Goal: Task Accomplishment & Management: Manage account settings

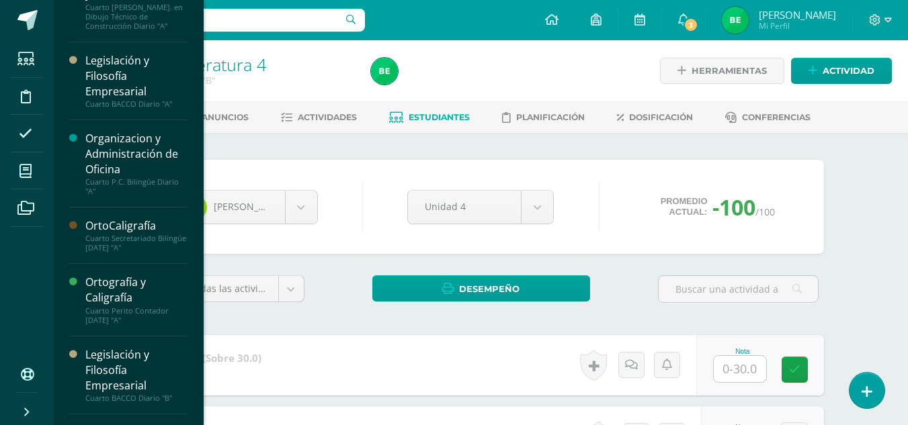
scroll to position [342, 0]
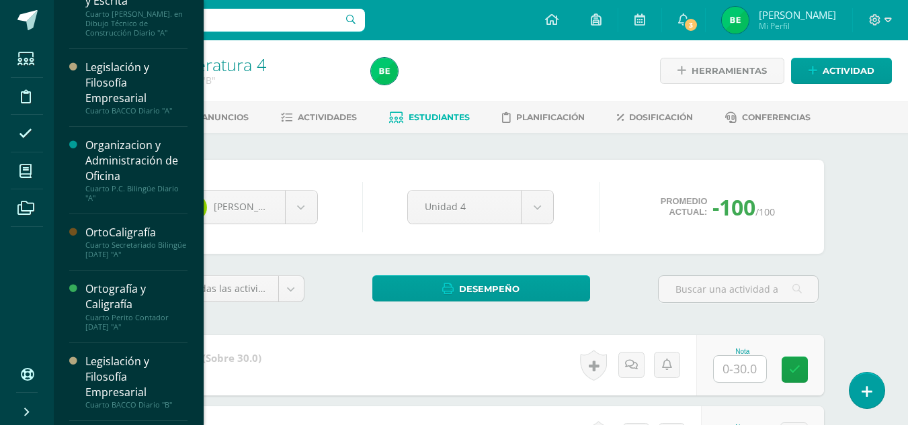
drag, startPoint x: 196, startPoint y: 207, endPoint x: 196, endPoint y: 243, distance: 35.6
click at [196, 243] on div "Emprendimiento para la Productividad y Desarrollo Primero Básicos Plan Diario "…" at bounding box center [128, 212] width 151 height 425
click at [133, 298] on div "Ortografía y Caligrafía" at bounding box center [136, 297] width 102 height 31
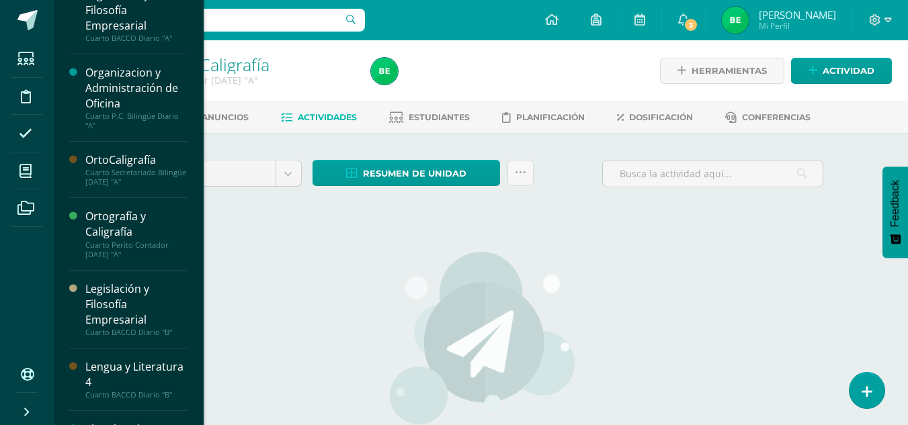
scroll to position [403, 0]
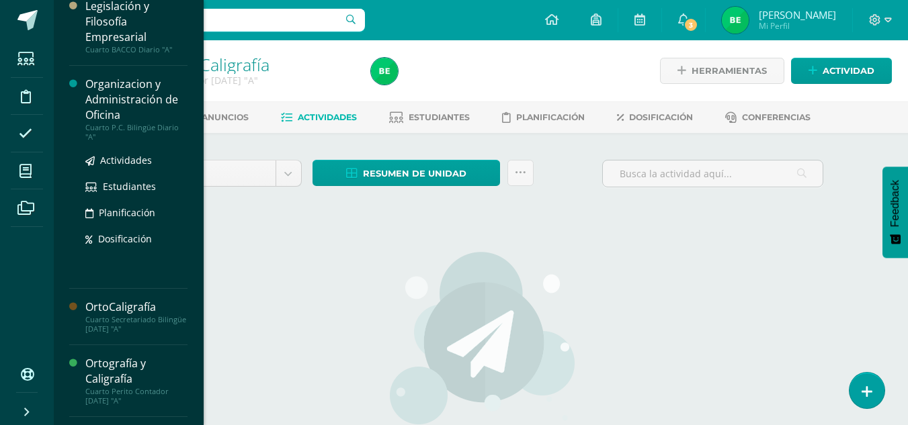
click at [148, 104] on div "Organizacion y Administración de Oficina" at bounding box center [136, 100] width 102 height 46
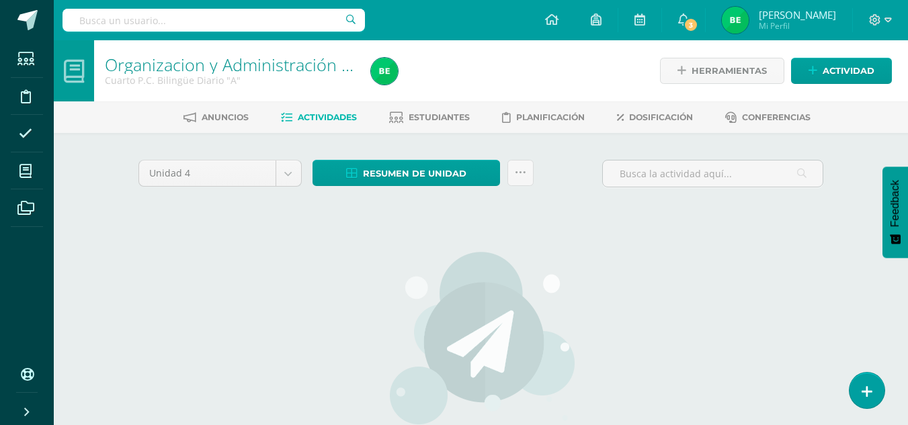
click at [704, 337] on div "Unidad 4 Unidad 1 Unidad 2 Unidad 3 Unidad 4 Resumen de unidad Descargar como H…" at bounding box center [481, 355] width 696 height 391
click at [665, 118] on span "Dosificación" at bounding box center [661, 117] width 64 height 10
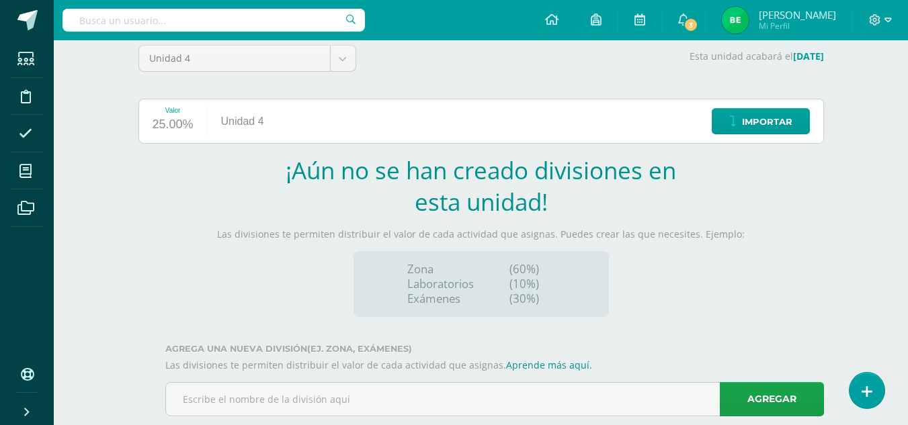
scroll to position [144, 0]
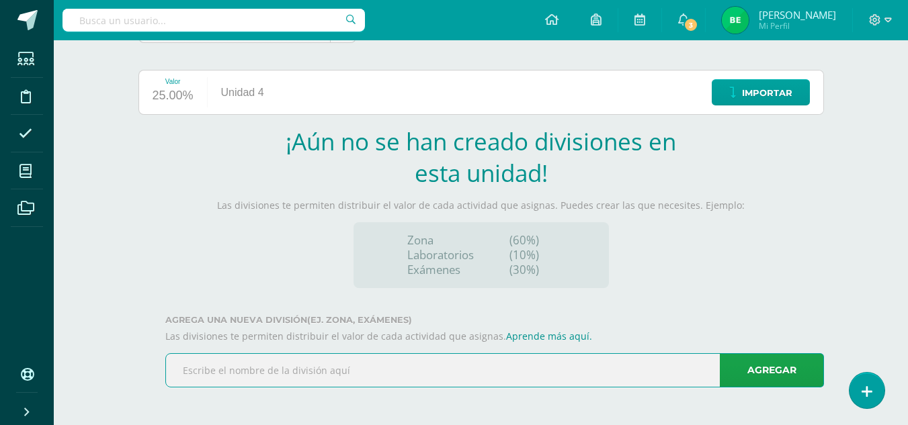
click at [261, 368] on input "text" at bounding box center [494, 370] width 657 height 33
type input "Afectivo"
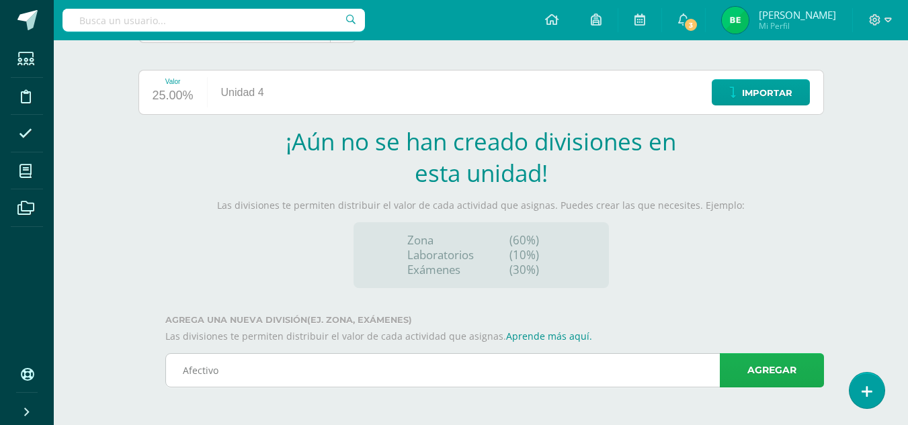
click at [778, 374] on link "Agregar" at bounding box center [772, 370] width 104 height 34
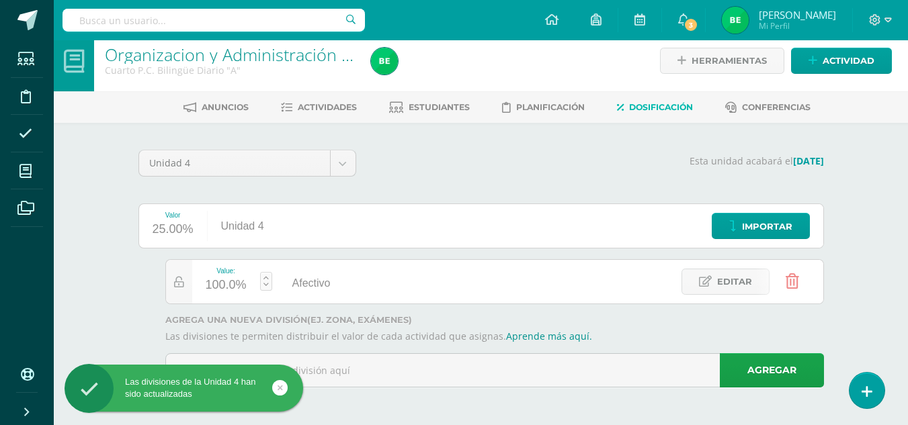
scroll to position [10, 0]
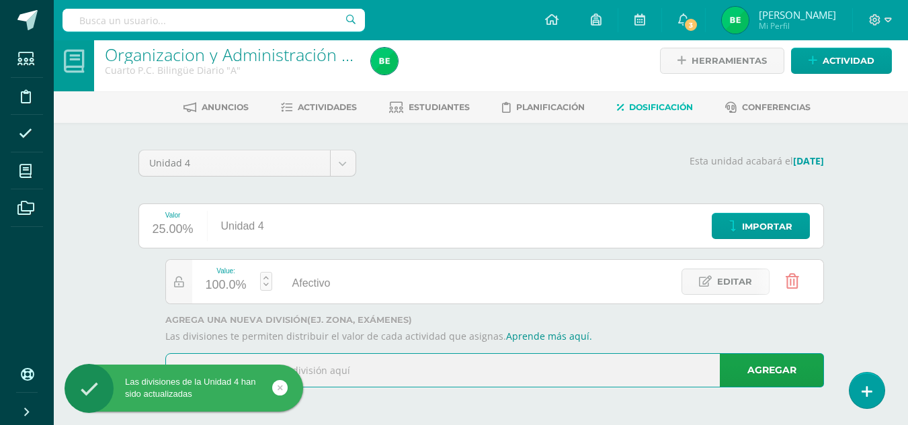
click at [503, 369] on input "text" at bounding box center [494, 370] width 657 height 33
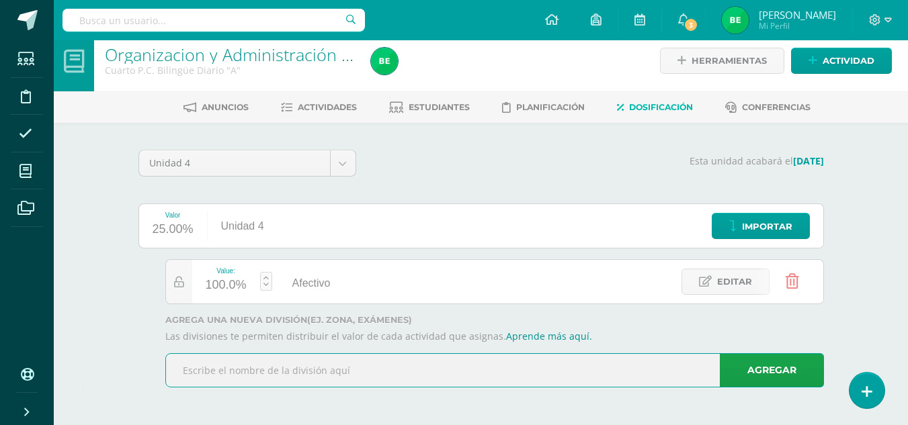
type input "M"
type input "Evaluación"
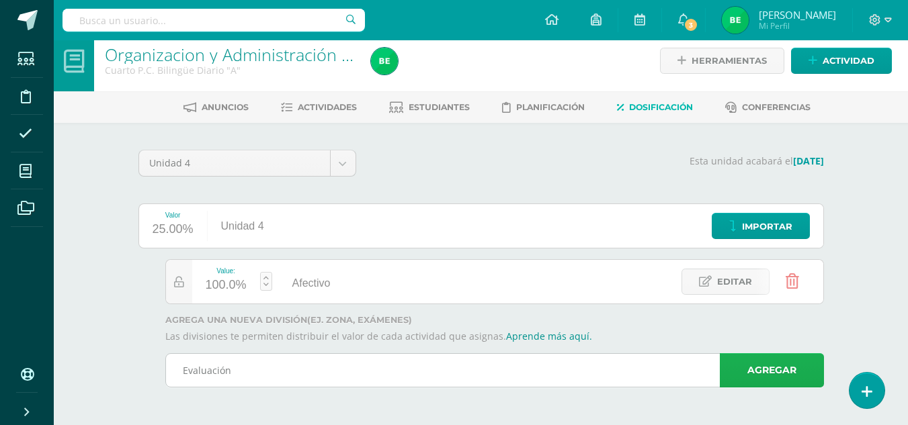
click at [792, 364] on link "Agregar" at bounding box center [772, 370] width 104 height 34
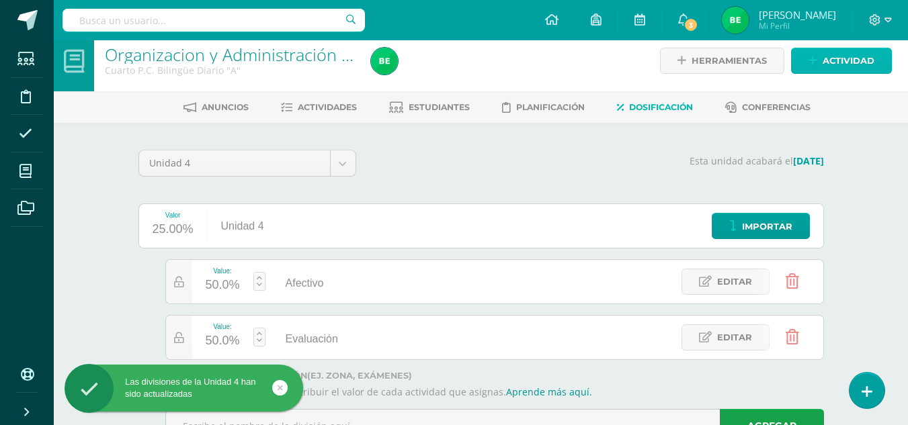
click at [835, 63] on span "Actividad" at bounding box center [848, 60] width 52 height 25
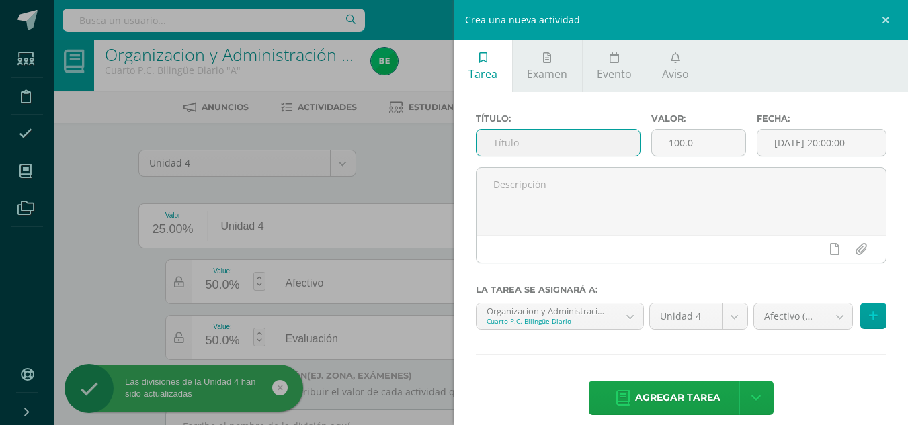
click at [519, 148] on input "text" at bounding box center [557, 143] width 163 height 26
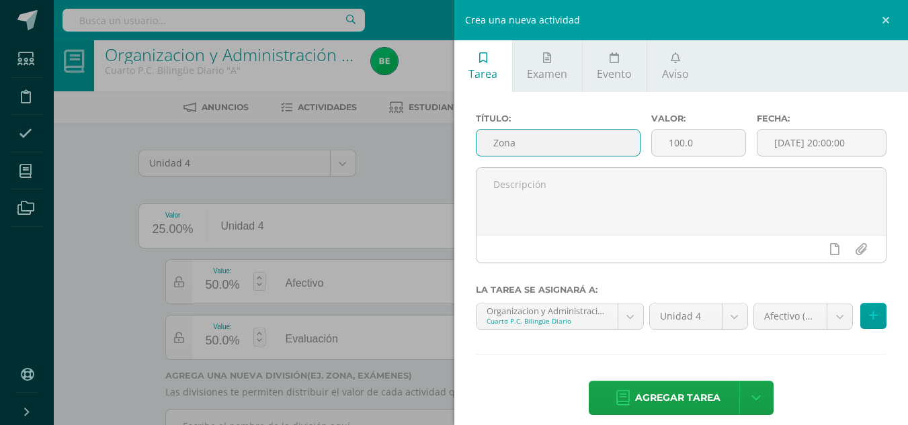
type input "Zona"
click at [410, 165] on div "Crea una nueva actividad Tarea Examen Evento Aviso Título: Zona Valor: 100.0 Fe…" at bounding box center [454, 212] width 908 height 425
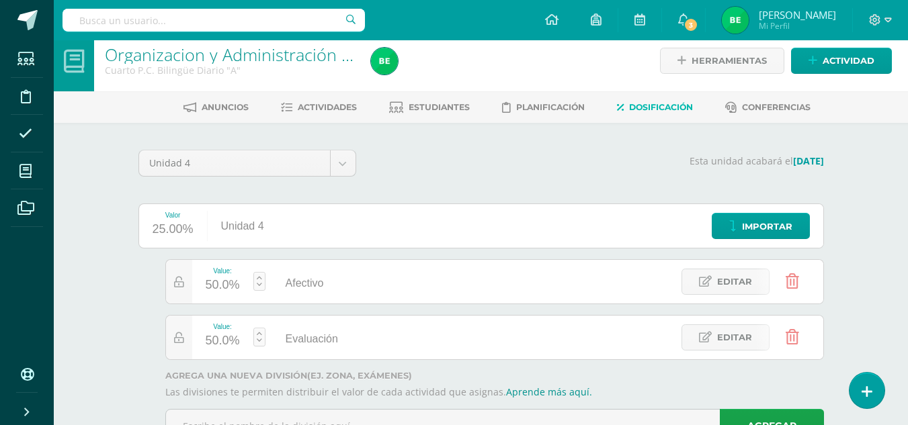
scroll to position [66, 0]
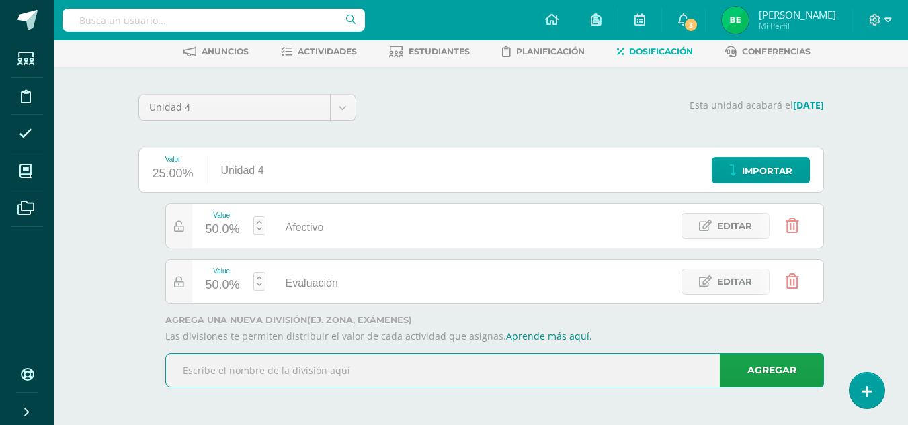
click at [243, 378] on input "text" at bounding box center [494, 370] width 657 height 33
type input "z"
type input "Zona"
click at [756, 372] on link "Agregar" at bounding box center [772, 370] width 104 height 34
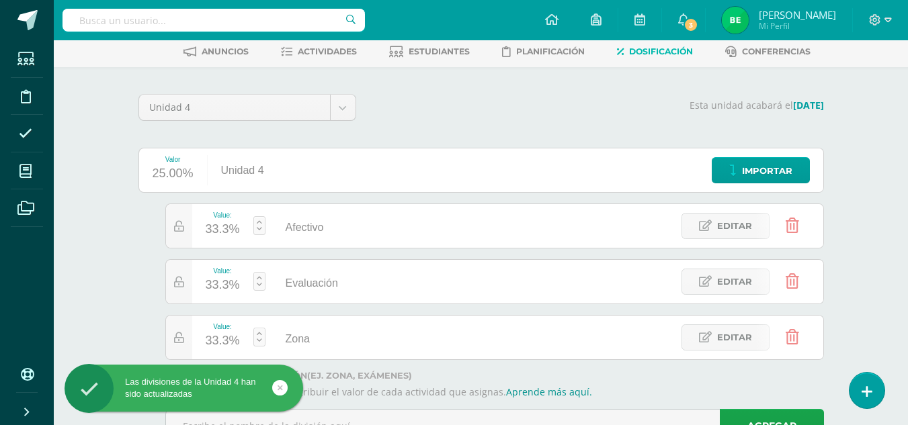
click at [259, 228] on link at bounding box center [259, 225] width 12 height 19
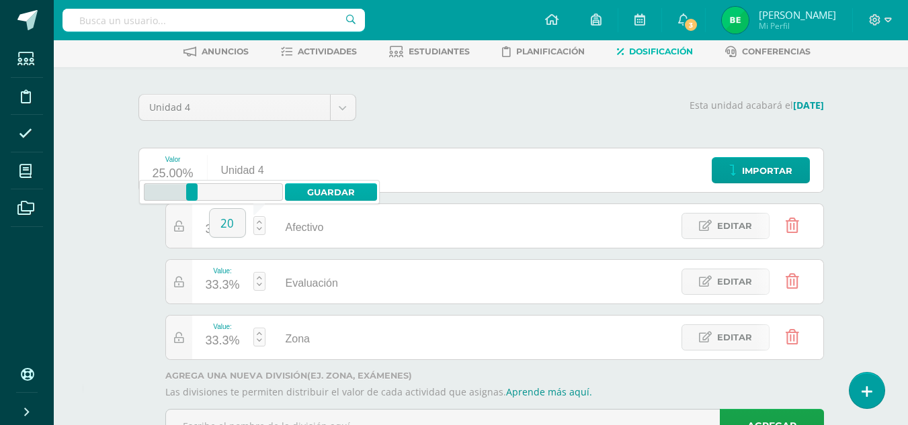
click at [320, 186] on link "Guardar" at bounding box center [331, 191] width 92 height 17
type input "20"
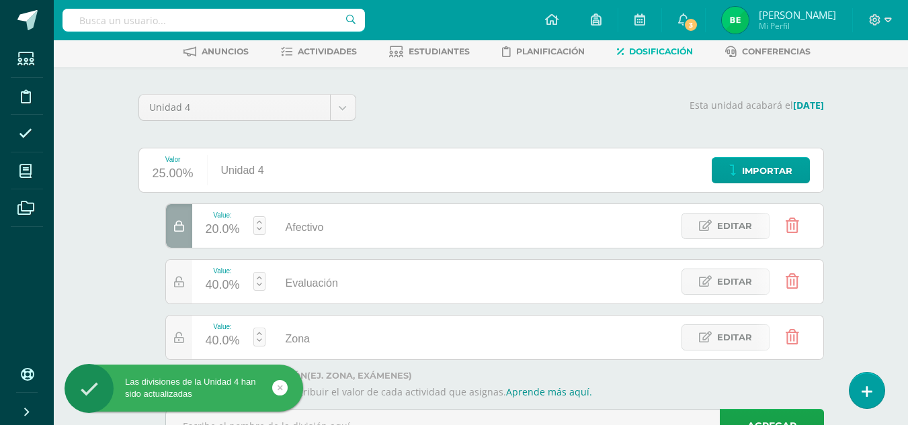
click at [220, 288] on div "40.0%" at bounding box center [223, 286] width 34 height 22
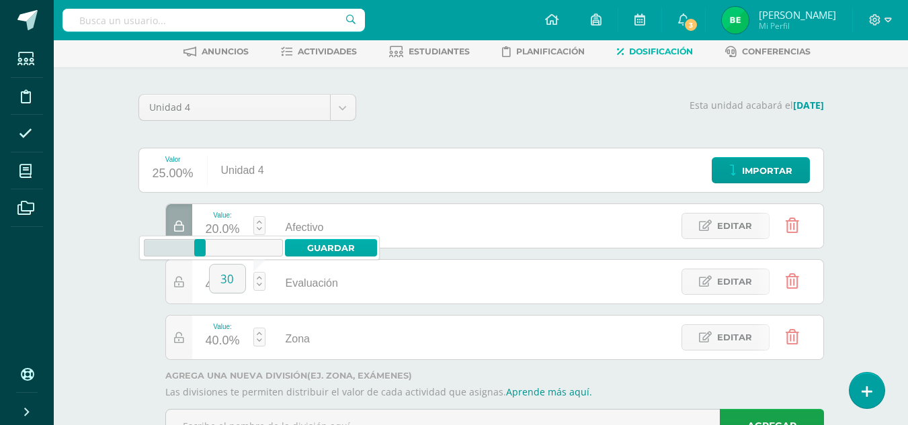
click at [337, 251] on link "Guardar" at bounding box center [331, 247] width 92 height 17
type input "30"
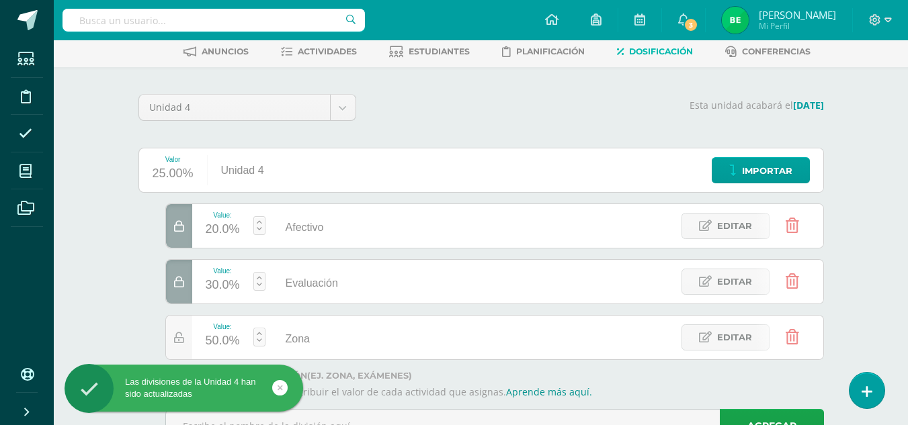
click at [871, 239] on div "Organizacion y Administración de Oficina Cuarto P.C. Bilingüe Diario "A" Herram…" at bounding box center [481, 227] width 854 height 507
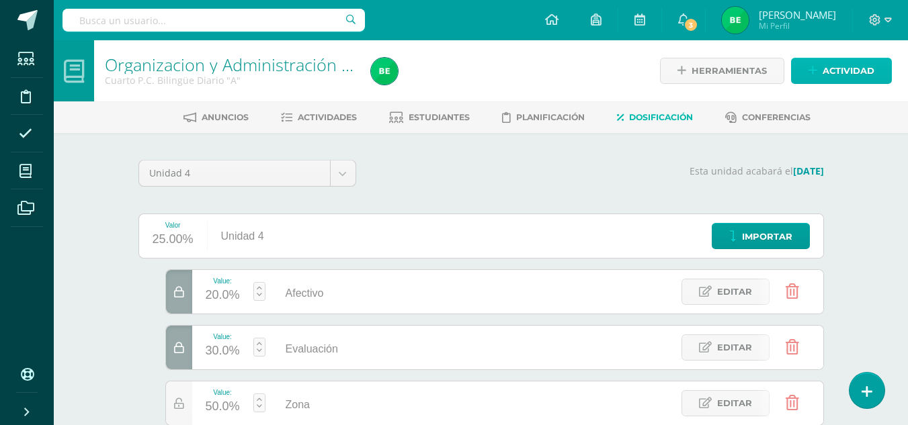
click at [822, 69] on link "Actividad" at bounding box center [841, 71] width 101 height 26
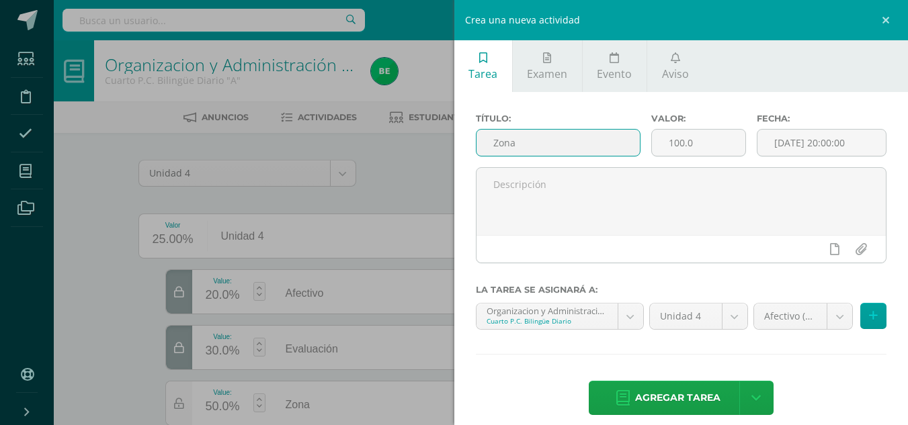
drag, startPoint x: 533, startPoint y: 148, endPoint x: 292, endPoint y: 153, distance: 241.3
click at [292, 153] on div "Crea una nueva actividad Tarea Examen Evento Aviso Título: Zona Valor: 100.0 Fe…" at bounding box center [454, 212] width 908 height 425
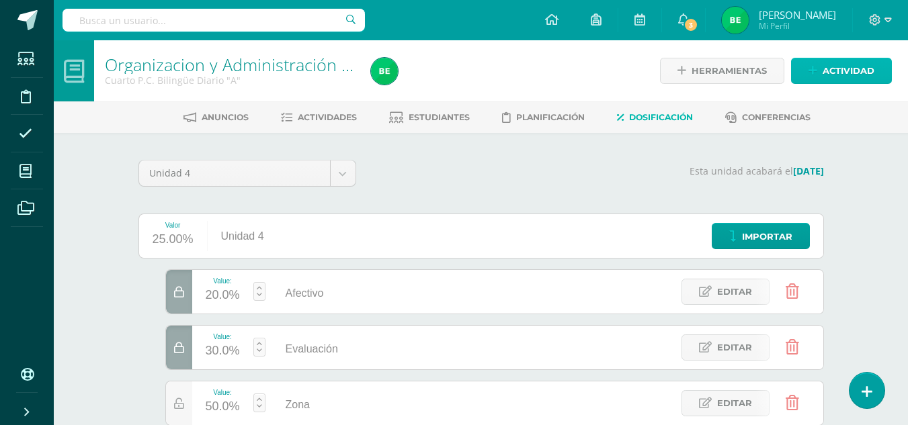
click at [817, 71] on icon at bounding box center [812, 70] width 9 height 11
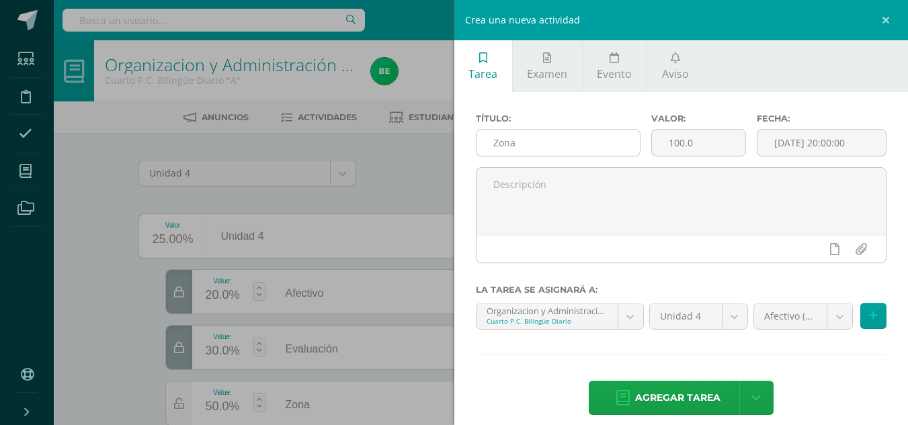
click at [530, 144] on input "Zona" at bounding box center [557, 143] width 163 height 26
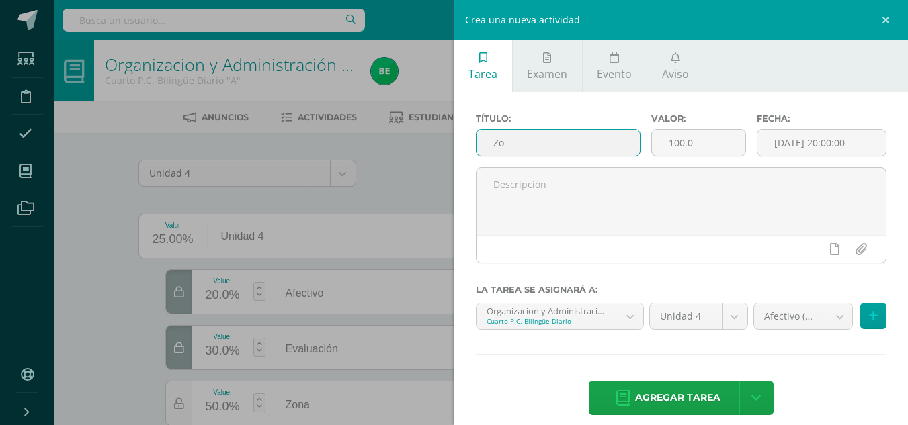
type input "Z"
type input "A"
type input "H"
drag, startPoint x: 627, startPoint y: 138, endPoint x: 435, endPoint y: 146, distance: 192.3
click at [435, 146] on div "Crea una nueva actividad Tarea Examen Evento Aviso Título: Colaboraciónde activ…" at bounding box center [454, 212] width 908 height 425
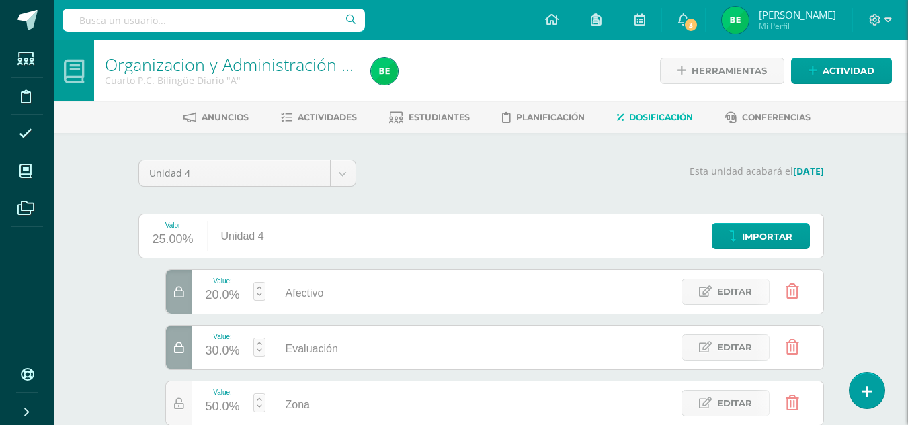
type input "Colaboraciónde actividades de aniversario y patrias"
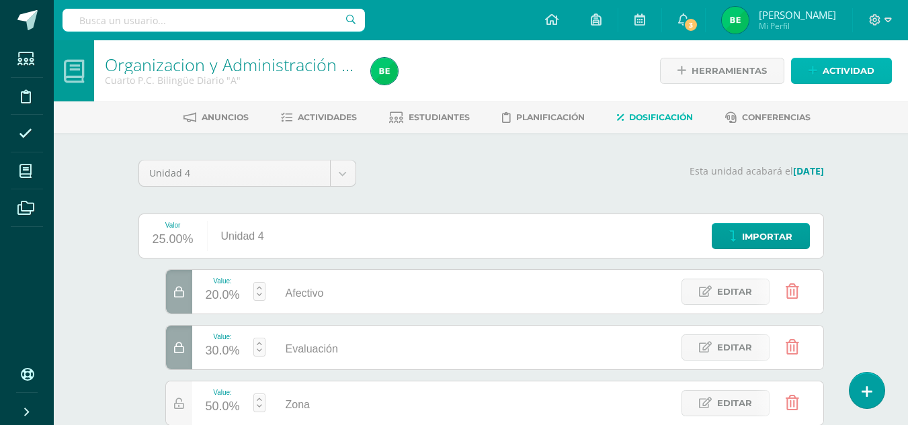
click at [810, 75] on icon at bounding box center [812, 70] width 9 height 11
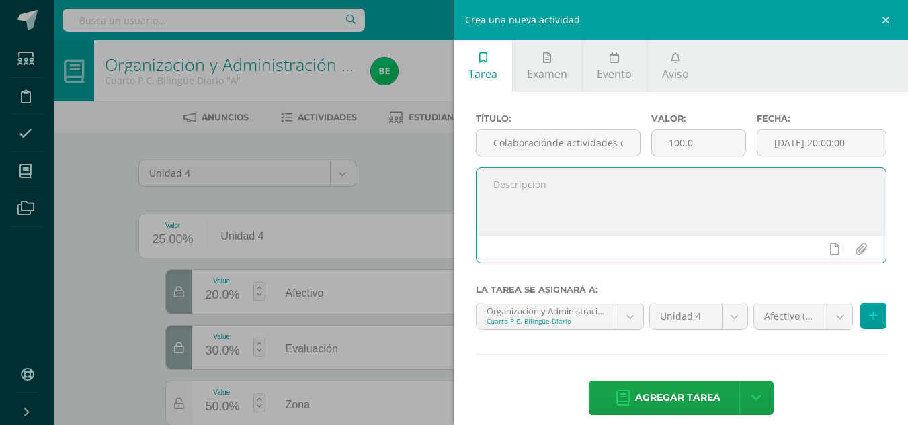
click at [584, 194] on textarea at bounding box center [681, 201] width 410 height 67
paste textarea "Colaboraciónde actividades de aniversario y patrias"
type textarea "Colaboraciónde actividades de aniversario y patrias"
click at [680, 142] on input "100.0" at bounding box center [698, 143] width 93 height 26
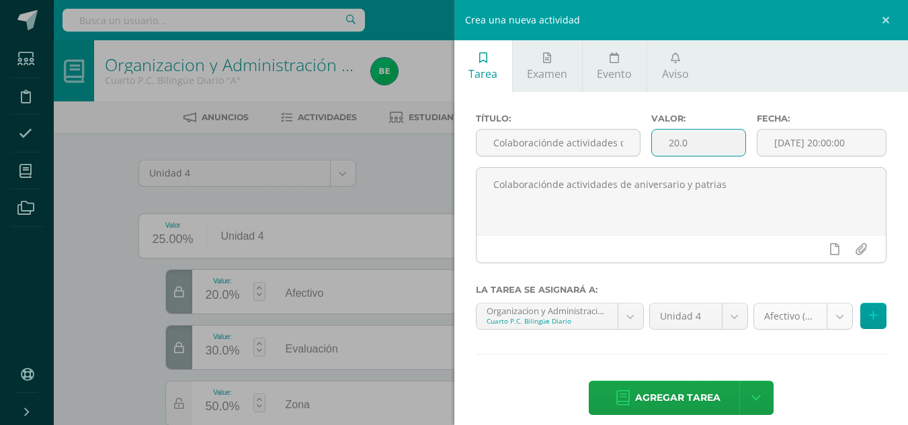
type input "20.0"
drag, startPoint x: 830, startPoint y: 311, endPoint x: 832, endPoint y: 325, distance: 14.2
click at [832, 325] on body "Las divisiones de la Unidad 4 han sido actualizadas Las divisiones de la Unidad…" at bounding box center [454, 273] width 908 height 547
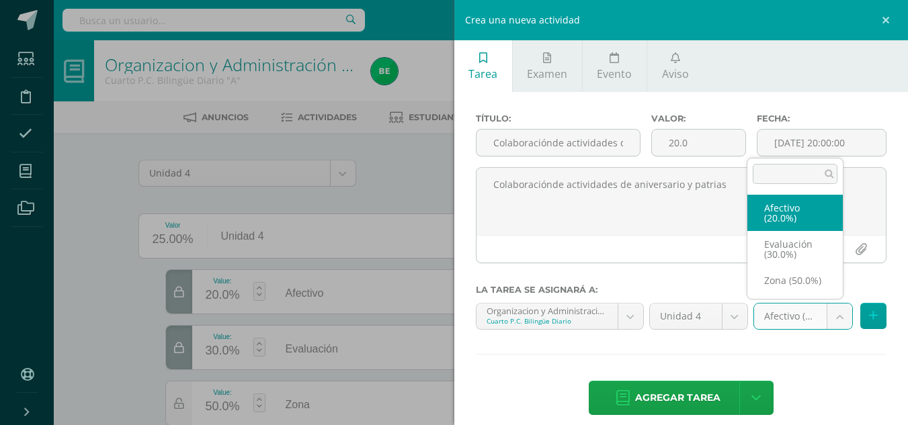
click at [832, 325] on body "Las divisiones de la Unidad 4 han sido actualizadas Las divisiones de la Unidad…" at bounding box center [454, 273] width 908 height 547
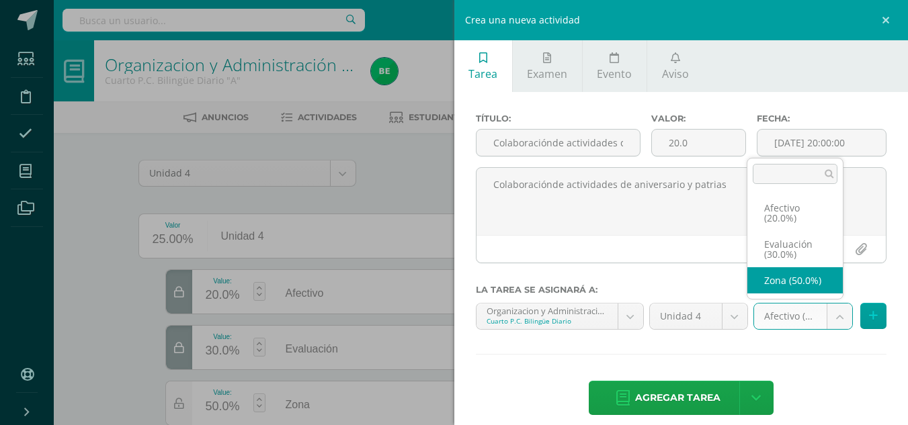
select select "83962"
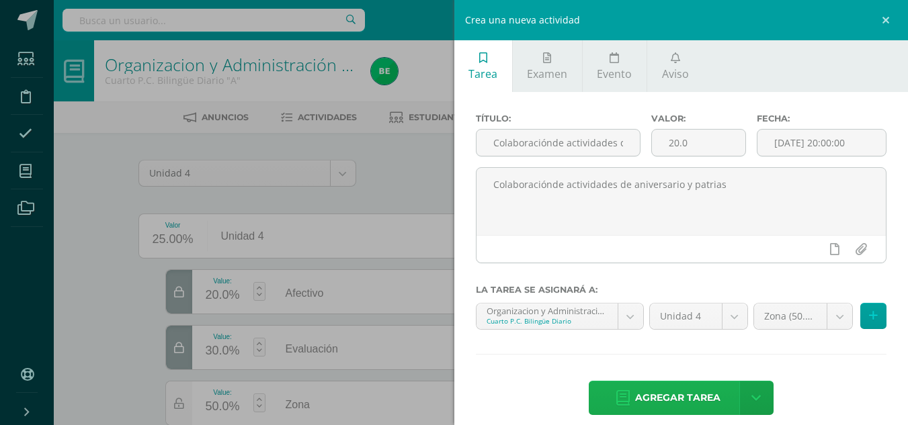
click at [681, 397] on span "Agregar tarea" at bounding box center [677, 398] width 85 height 33
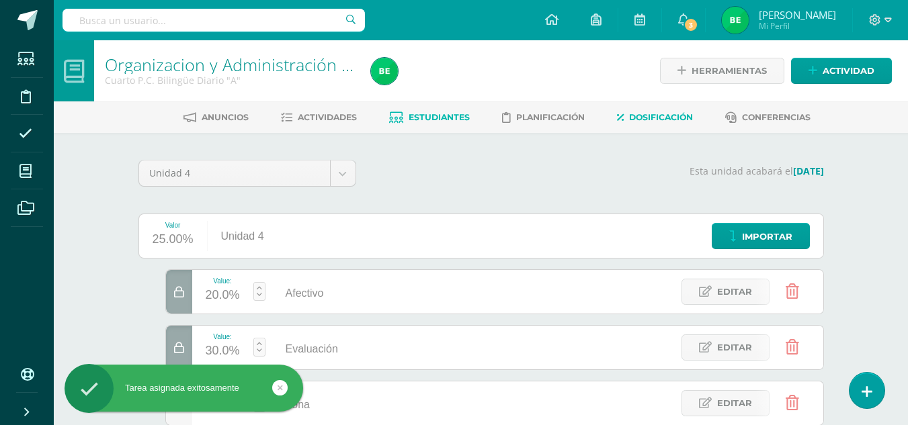
click at [443, 115] on span "Estudiantes" at bounding box center [439, 117] width 61 height 10
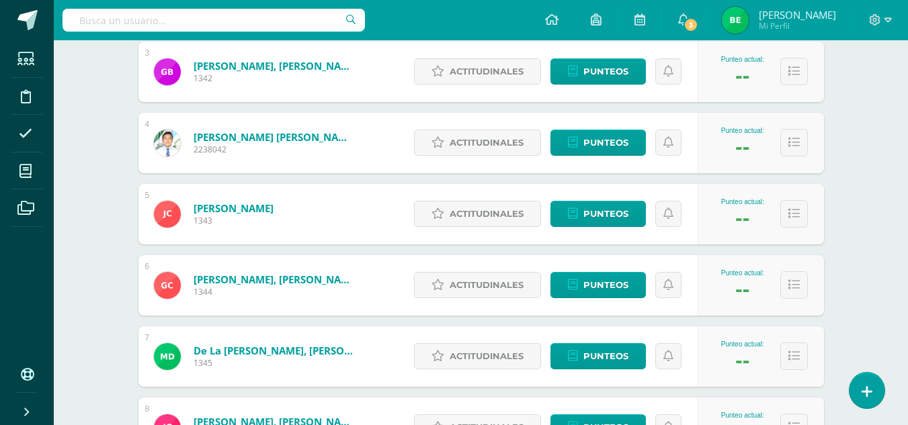
scroll to position [397, 0]
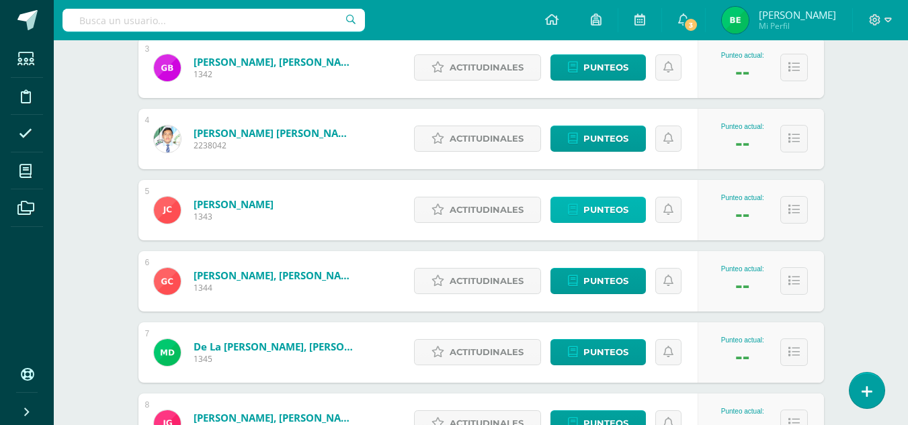
click at [595, 205] on span "Punteos" at bounding box center [605, 210] width 45 height 25
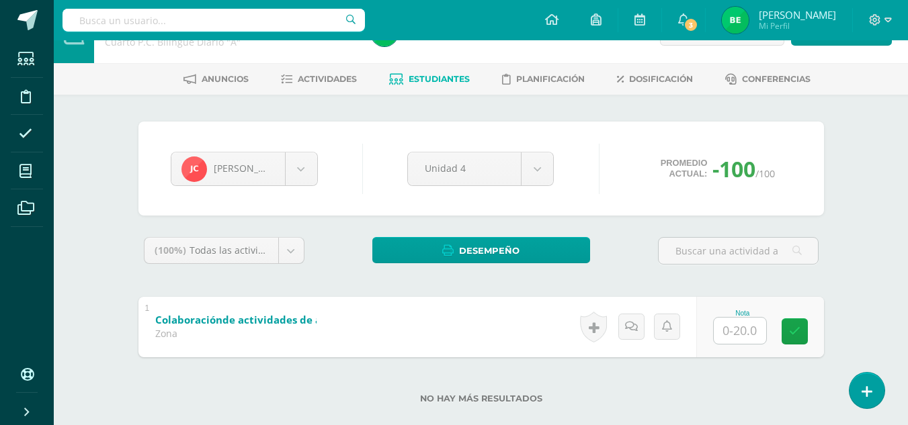
scroll to position [60, 0]
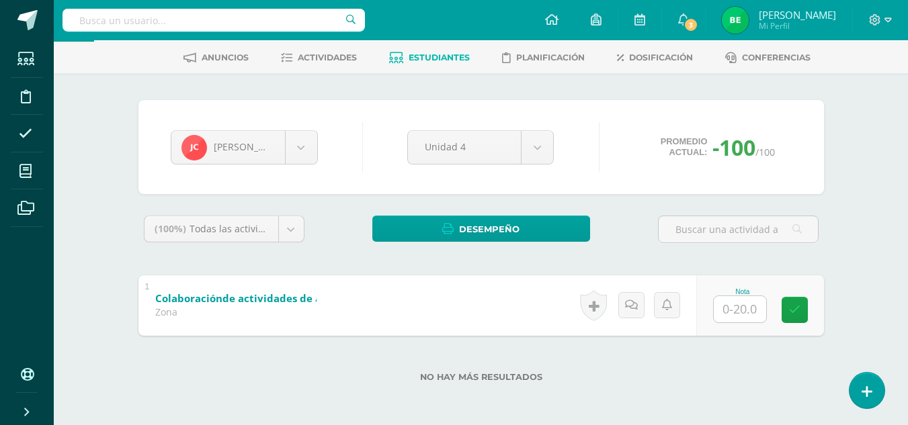
click at [745, 309] on input "text" at bounding box center [740, 309] width 52 height 26
type input "20"
click at [806, 314] on icon at bounding box center [804, 309] width 12 height 11
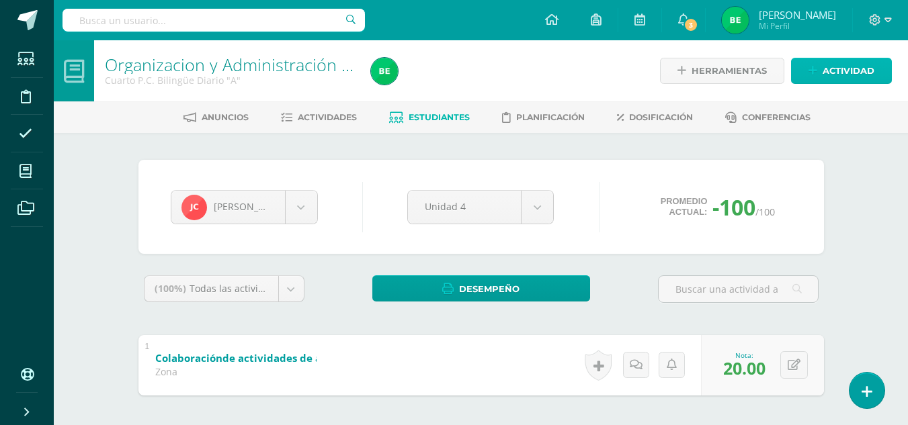
click at [831, 69] on span "Actividad" at bounding box center [848, 70] width 52 height 25
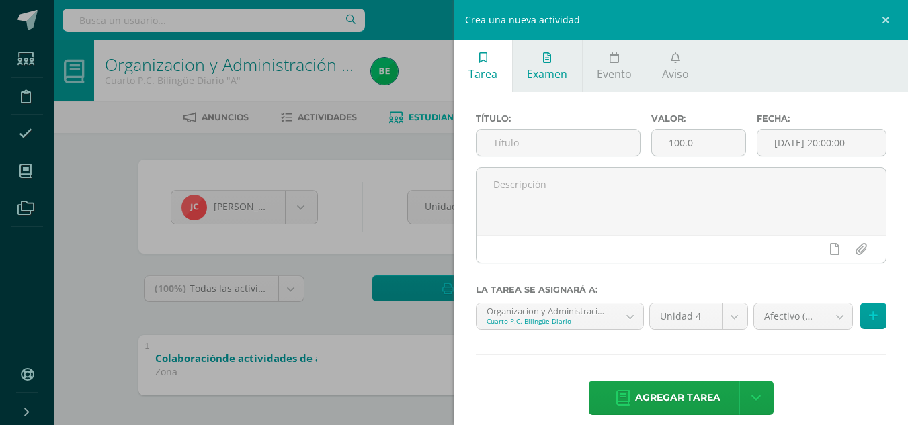
click at [554, 79] on span "Examen" at bounding box center [547, 74] width 40 height 15
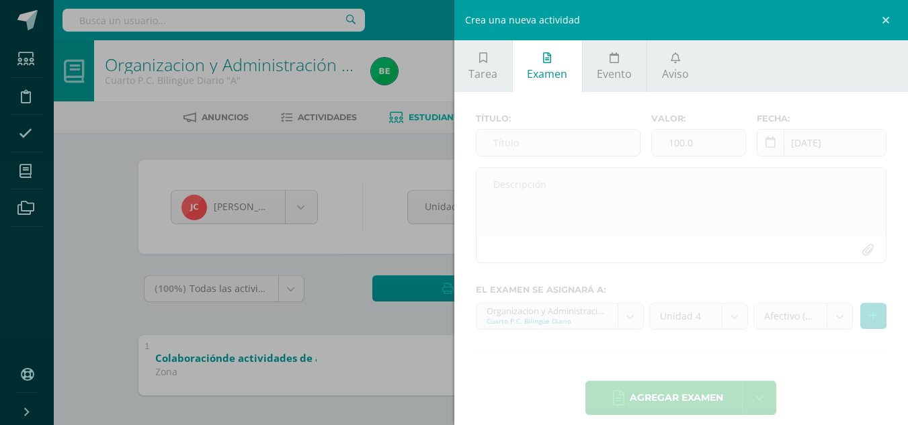
scroll to position [14, 0]
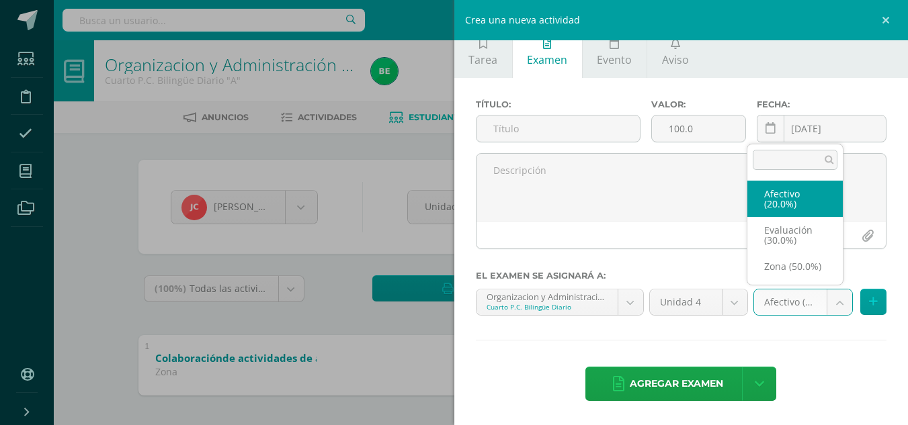
click at [773, 300] on body "Estudiantes Disciplina Asistencia Mis cursos Archivos Soporte Ayuda Reportar un…" at bounding box center [454, 242] width 908 height 485
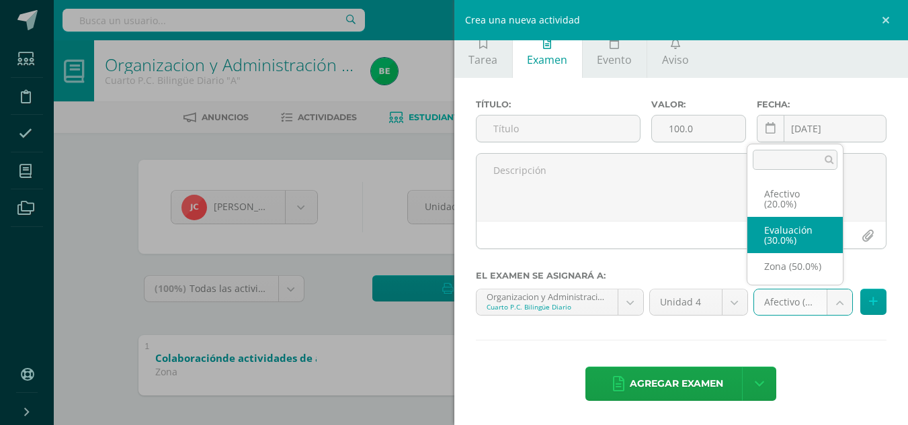
select select "83961"
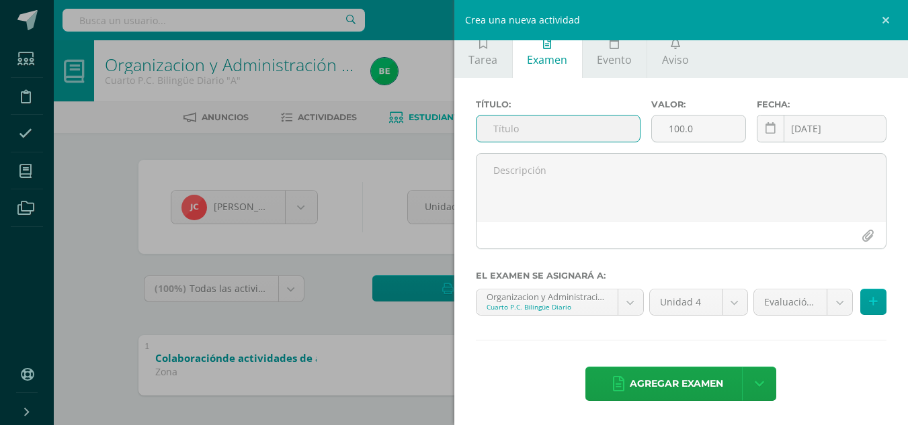
click at [567, 122] on input "text" at bounding box center [557, 129] width 163 height 26
type input "e"
type input "Evaluación"
click at [681, 129] on input "100.0" at bounding box center [698, 129] width 93 height 26
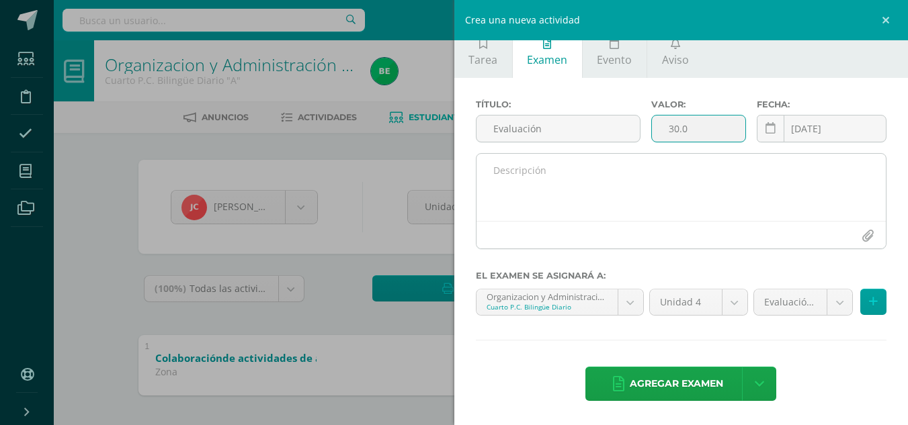
type input "30.0"
click at [689, 208] on textarea at bounding box center [681, 187] width 410 height 67
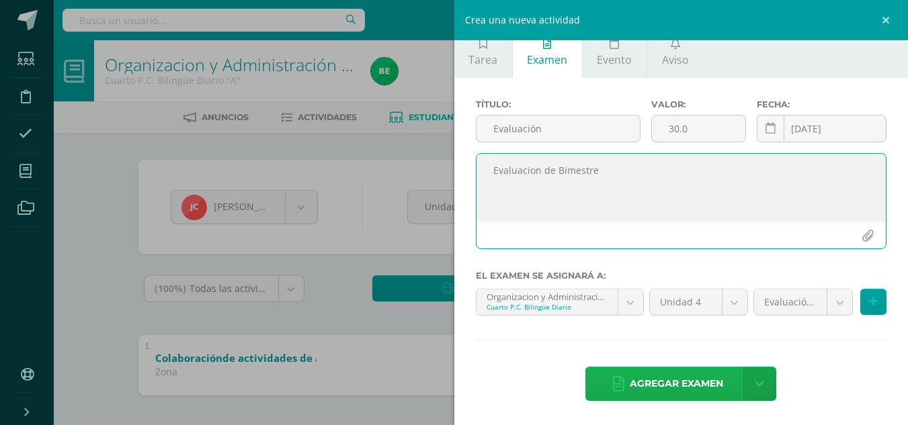
type textarea "Evaluacion de Bimestre"
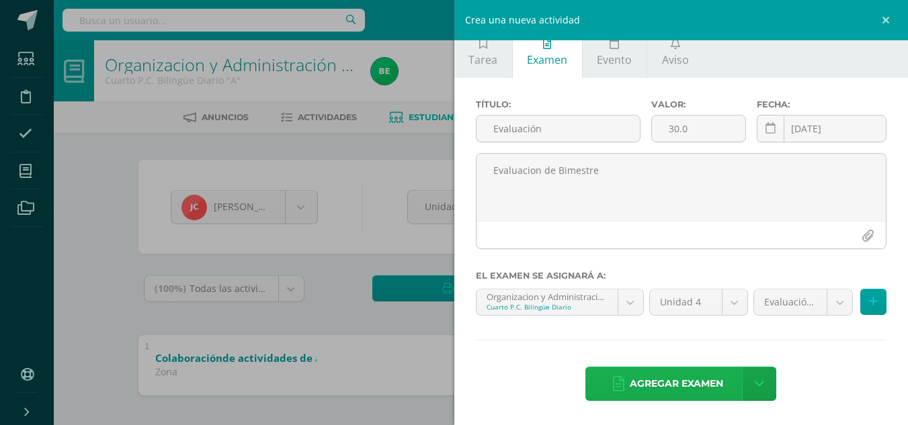
click at [697, 368] on span "Agregar examen" at bounding box center [676, 384] width 93 height 33
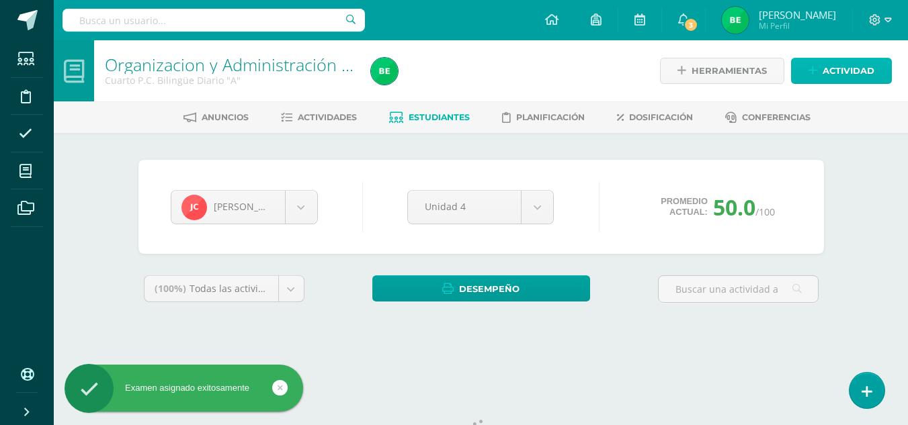
click at [845, 71] on span "Actividad" at bounding box center [848, 70] width 52 height 25
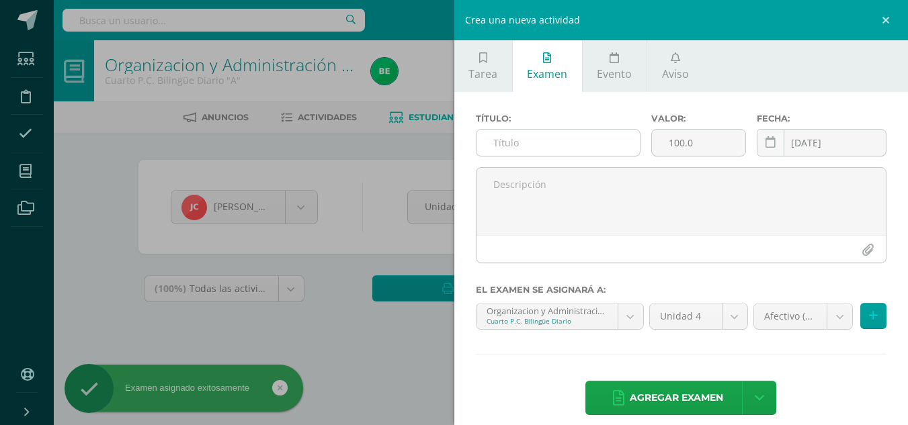
click at [562, 141] on input "text" at bounding box center [557, 143] width 163 height 26
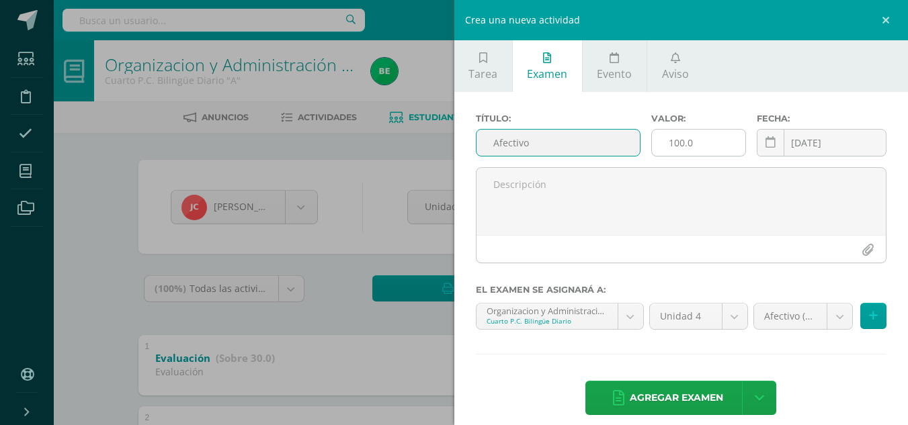
type input "Afectivo"
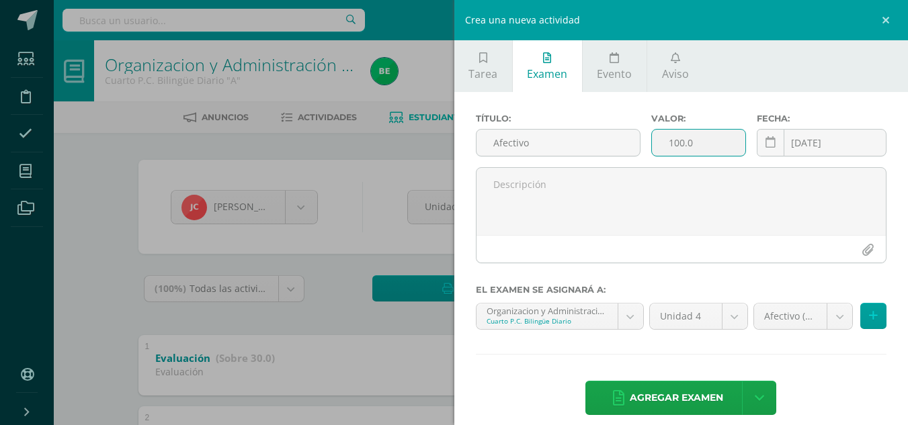
click at [679, 145] on input "100.0" at bounding box center [698, 143] width 93 height 26
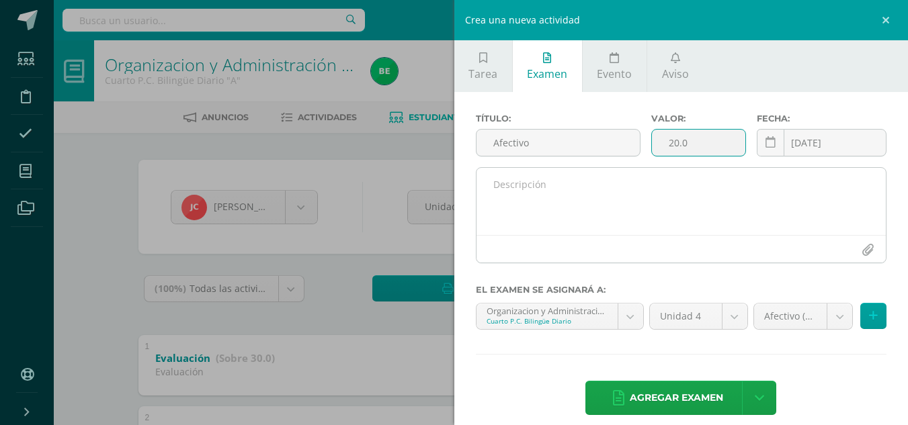
type input "20.0"
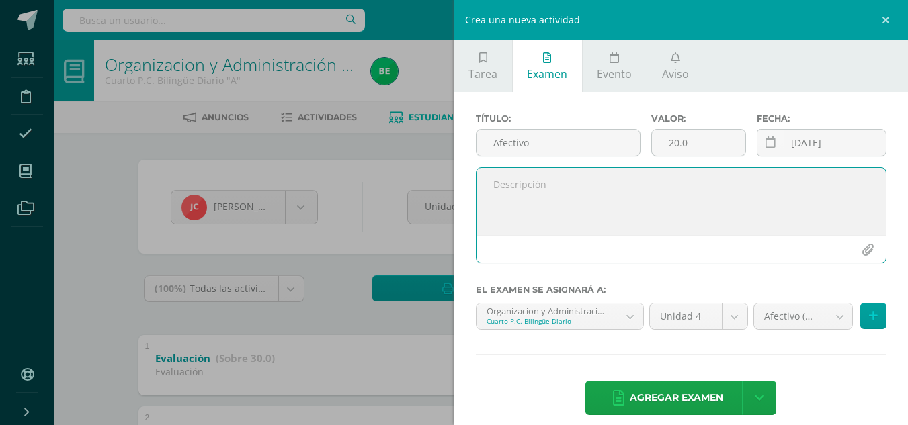
click at [552, 180] on textarea at bounding box center [681, 201] width 410 height 67
type textarea "C"
type textarea "Hoja de Actividades llena"
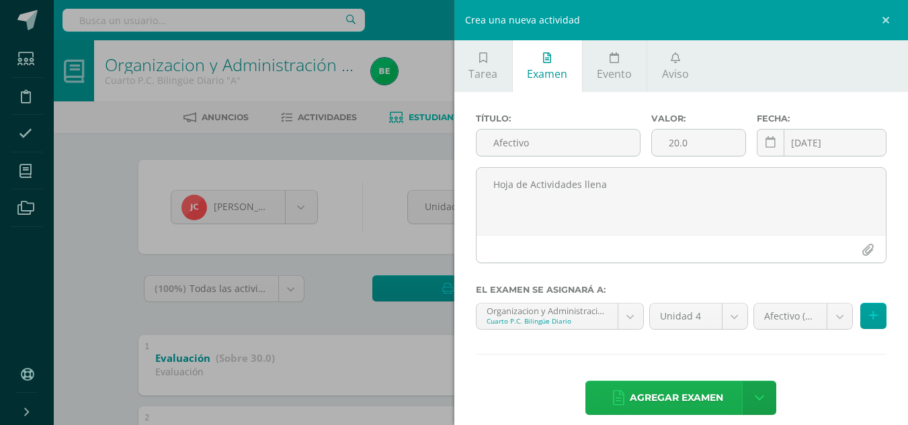
click at [645, 398] on span "Agregar examen" at bounding box center [676, 398] width 93 height 33
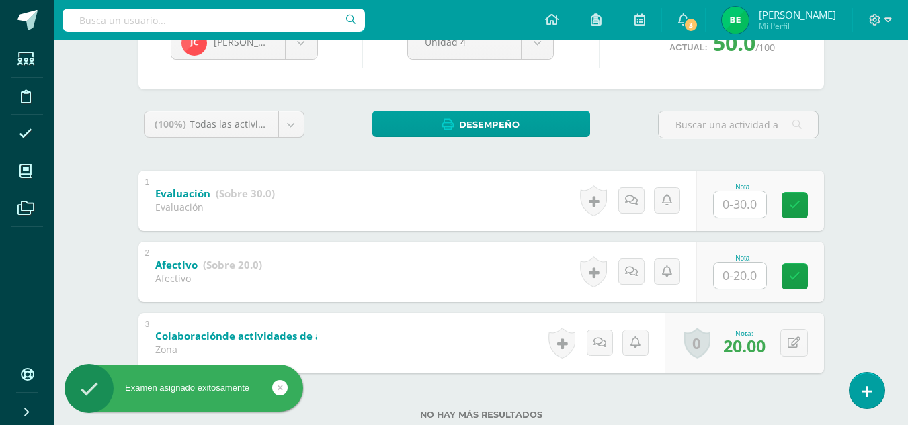
scroll to position [202, 0]
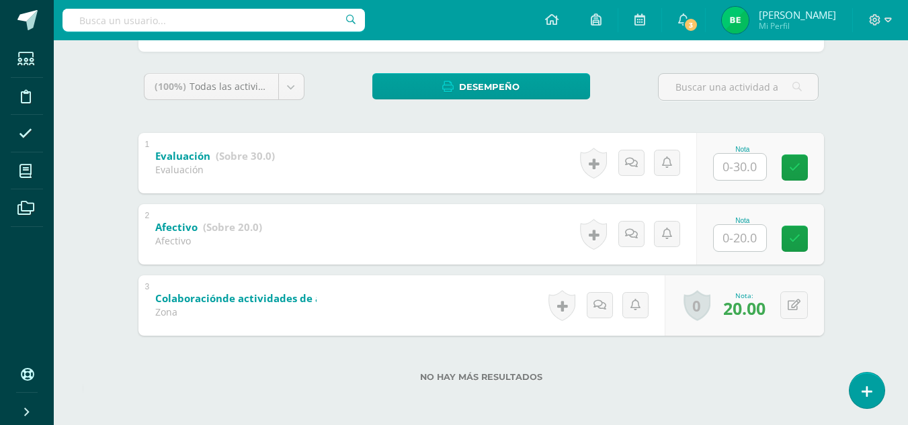
click at [736, 246] on input "text" at bounding box center [740, 238] width 52 height 26
type input "20"
click at [812, 233] on link at bounding box center [803, 238] width 27 height 27
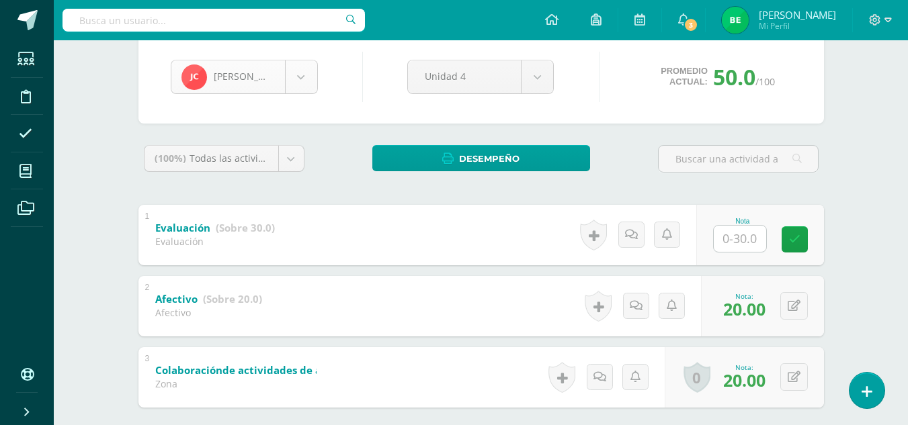
scroll to position [92, 0]
click at [305, 77] on body "Examen asignado exitosamente Estudiantes Disciplina Asistencia Mis cursos Archi…" at bounding box center [454, 184] width 908 height 628
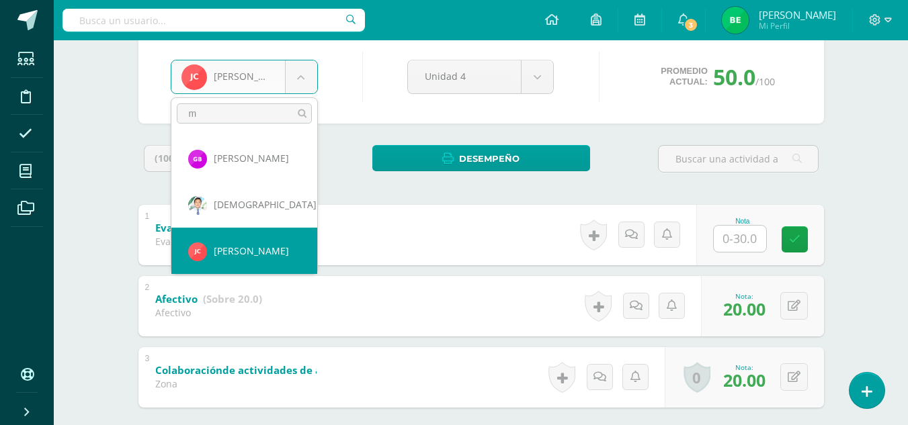
scroll to position [0, 0]
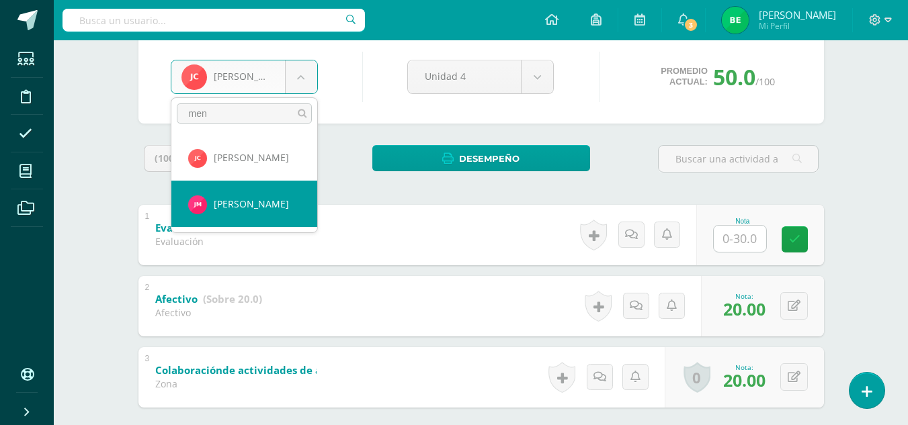
type input "men"
select select "8700"
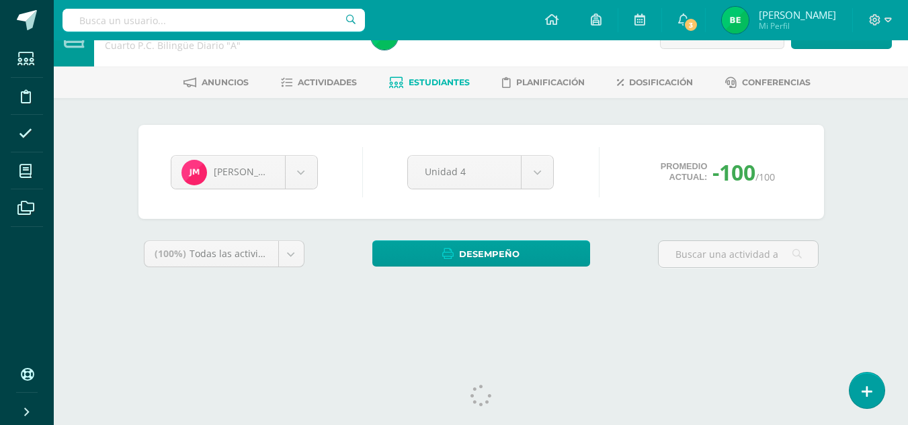
scroll to position [55, 0]
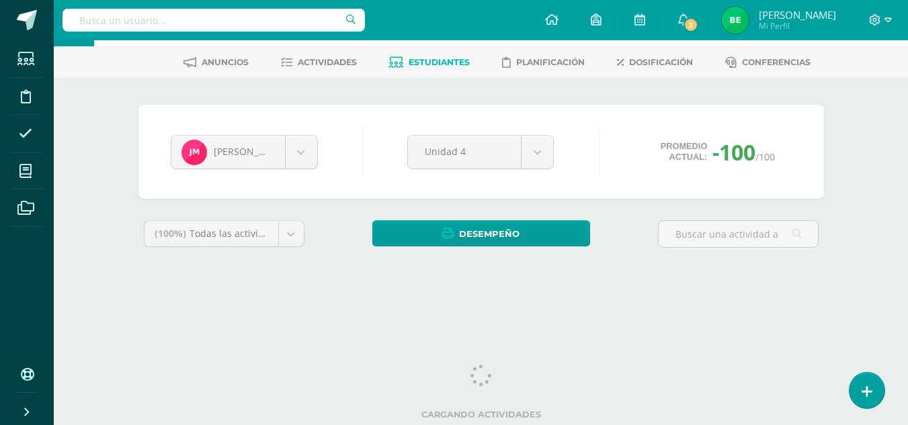
drag, startPoint x: 913, startPoint y: 199, endPoint x: 896, endPoint y: 293, distance: 95.7
click at [896, 293] on html "Estudiantes Disciplina Asistencia Mis cursos Archivos Soporte Ayuda Reportar un…" at bounding box center [454, 126] width 908 height 362
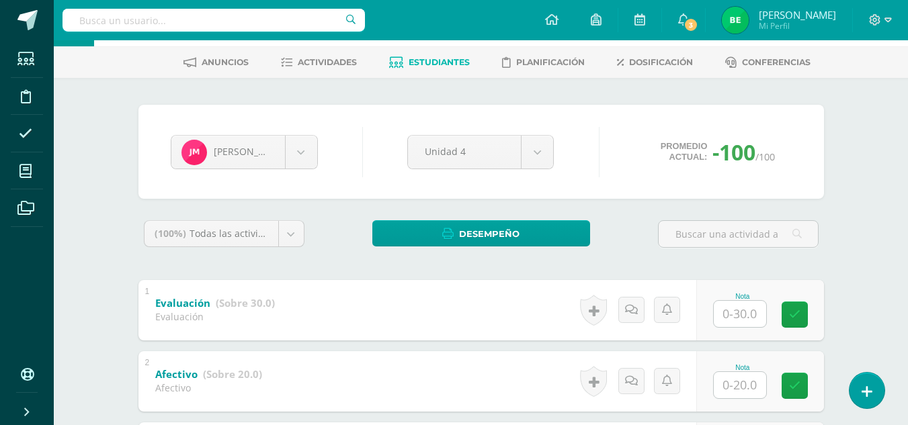
scroll to position [202, 0]
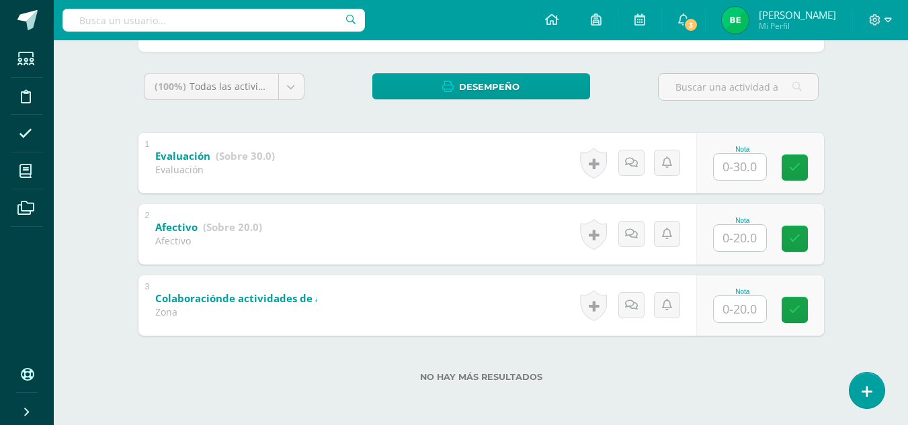
click at [720, 235] on input "text" at bounding box center [740, 238] width 52 height 26
type input "20"
click at [799, 241] on icon at bounding box center [804, 238] width 12 height 11
click at [734, 308] on input "text" at bounding box center [740, 309] width 52 height 26
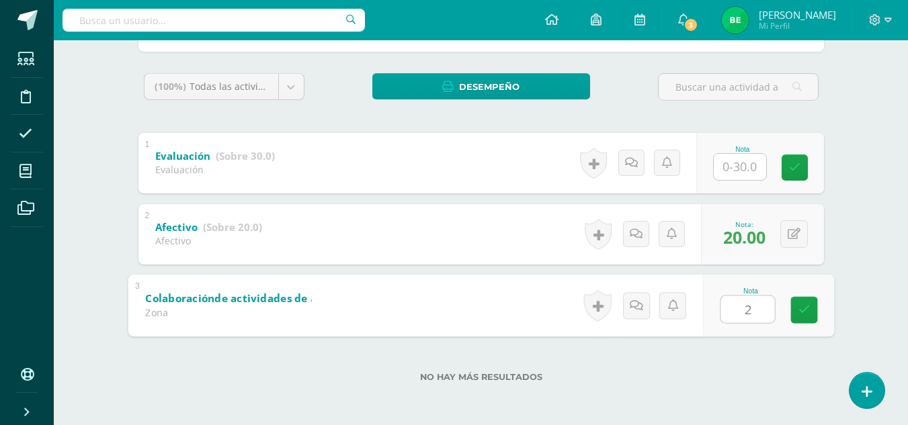
type input "20"
click at [800, 314] on icon at bounding box center [804, 309] width 12 height 11
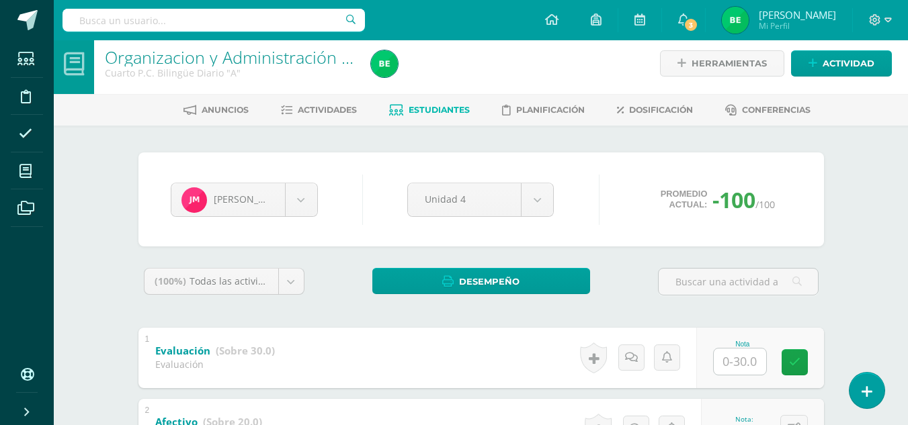
scroll to position [0, 0]
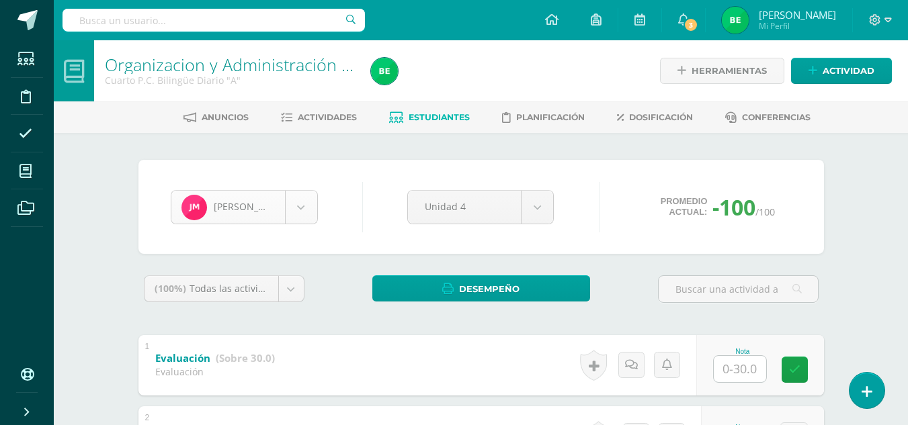
click at [294, 202] on body "Estudiantes Disciplina Asistencia Mis cursos Archivos Soporte Ayuda Reportar un…" at bounding box center [454, 314] width 908 height 628
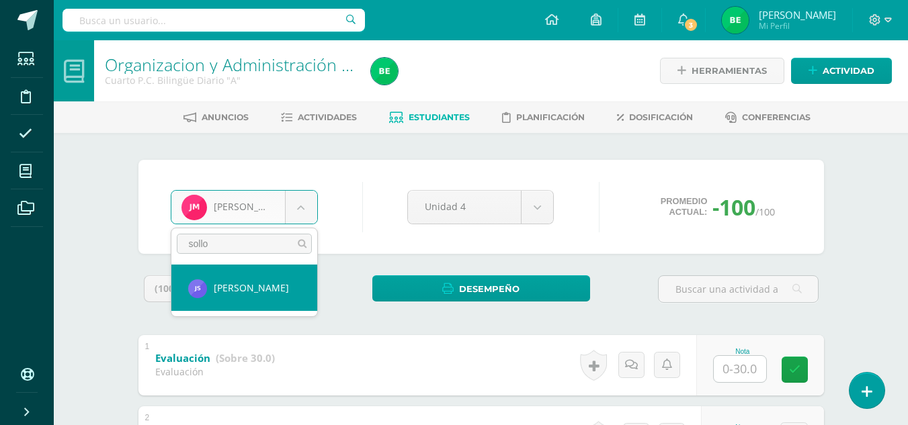
type input "sollo"
select select "8705"
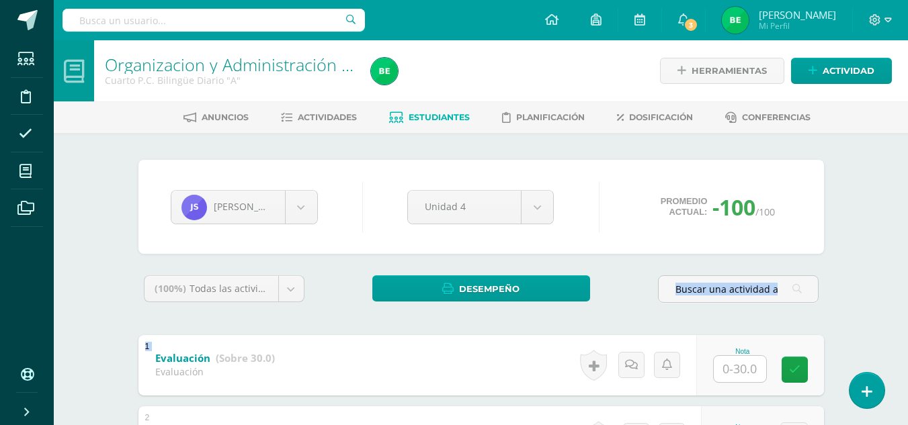
drag, startPoint x: 906, startPoint y: 233, endPoint x: 896, endPoint y: 341, distance: 108.6
click at [896, 341] on div "Organizacion y Administración de Oficina Cuarto P.C. Bilingüe Diario "A" Herram…" at bounding box center [481, 333] width 854 height 587
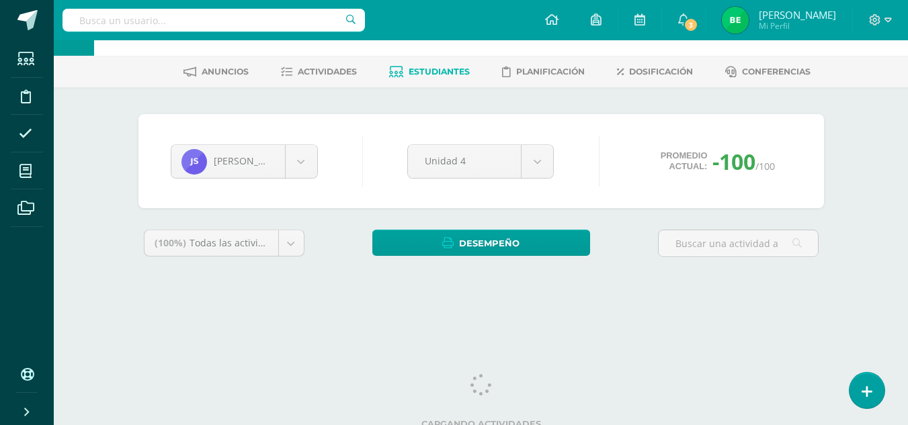
scroll to position [55, 0]
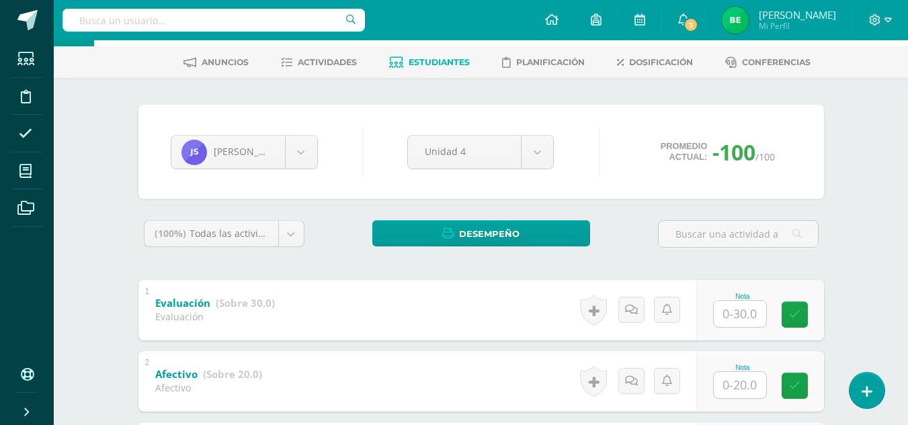
drag, startPoint x: 913, startPoint y: 221, endPoint x: 904, endPoint y: 316, distance: 95.1
click at [904, 316] on html "Estudiantes Disciplina Asistencia Mis cursos Archivos Soporte Ayuda Reportar un…" at bounding box center [454, 259] width 908 height 628
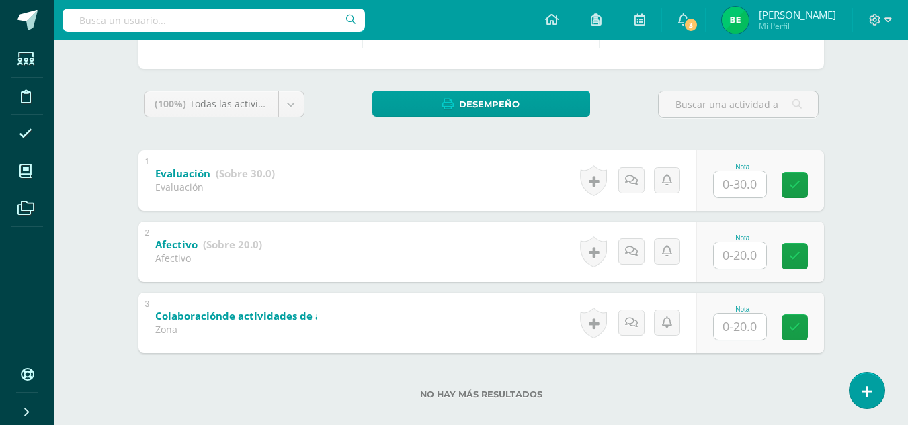
scroll to position [202, 0]
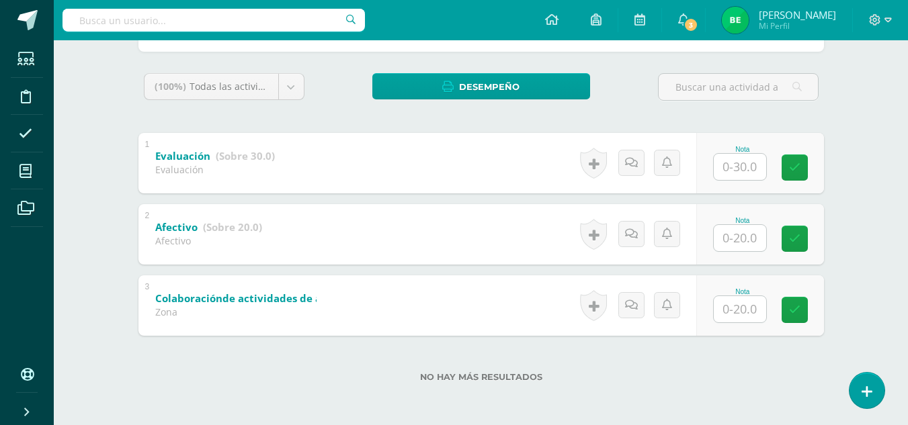
click at [740, 307] on input "text" at bounding box center [740, 309] width 52 height 26
type input "20"
click at [796, 312] on link at bounding box center [803, 309] width 27 height 27
click at [749, 235] on input "text" at bounding box center [740, 238] width 52 height 26
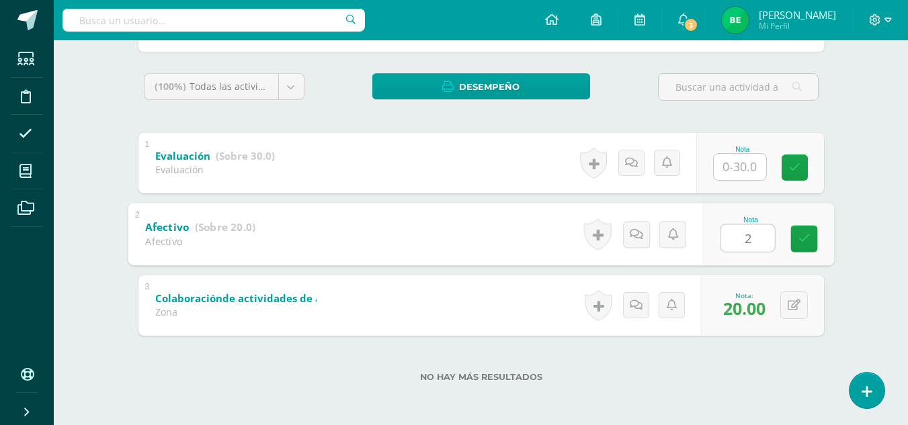
type input "20"
click at [804, 236] on icon at bounding box center [804, 238] width 12 height 11
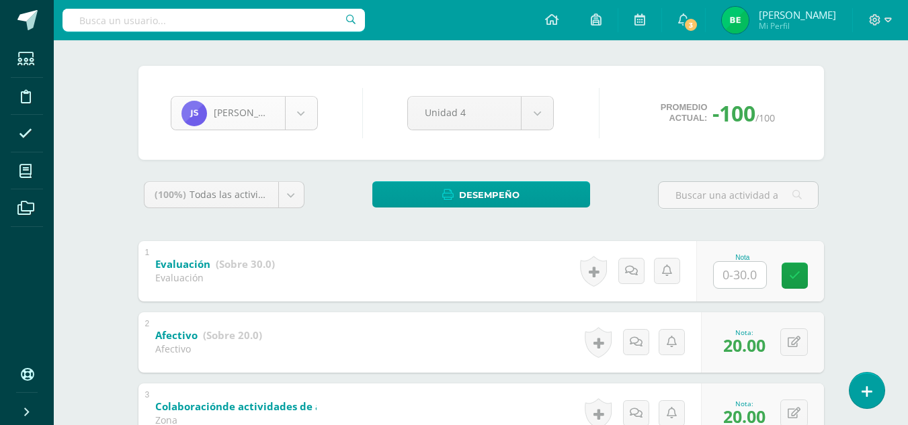
scroll to position [1019, 0]
click at [308, 127] on body "Estudiantes Disciplina Asistencia Mis cursos Archivos Soporte Ayuda Reportar un…" at bounding box center [454, 220] width 908 height 628
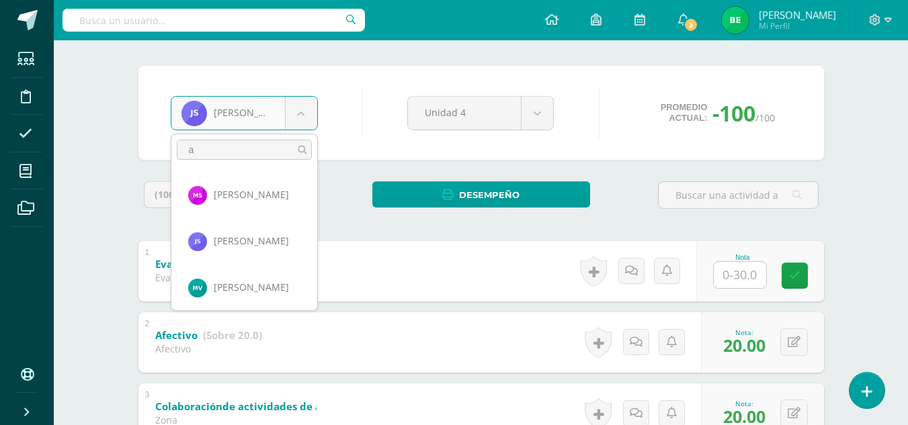
scroll to position [0, 0]
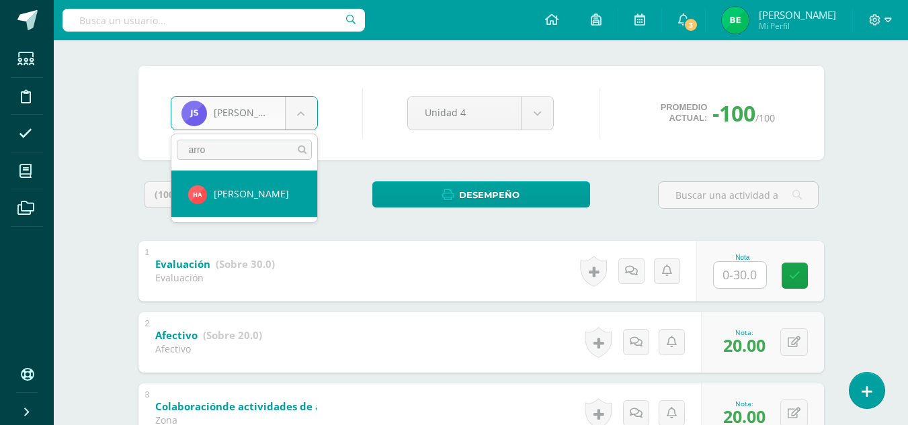
type input "arro"
select select "8688"
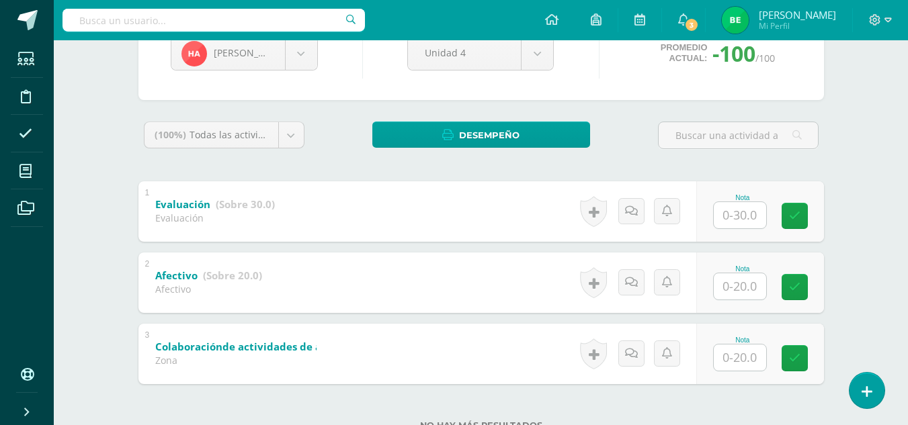
scroll to position [173, 0]
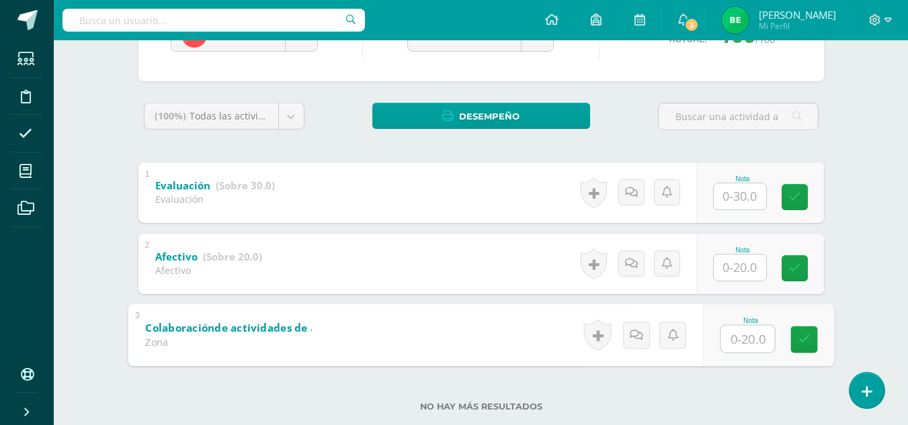
click at [749, 345] on input "text" at bounding box center [747, 338] width 54 height 27
type input "20"
click at [798, 345] on icon at bounding box center [804, 339] width 12 height 11
click at [737, 265] on input "text" at bounding box center [740, 268] width 52 height 26
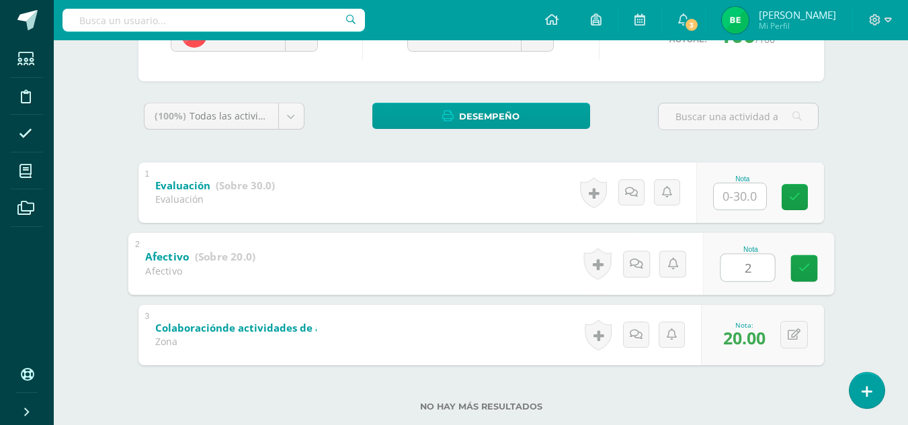
type input "20"
click at [810, 273] on link at bounding box center [803, 268] width 27 height 27
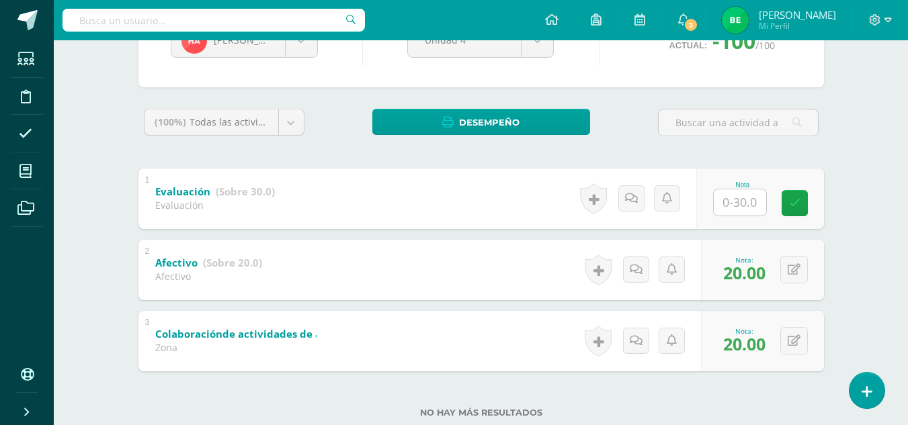
scroll to position [165, 0]
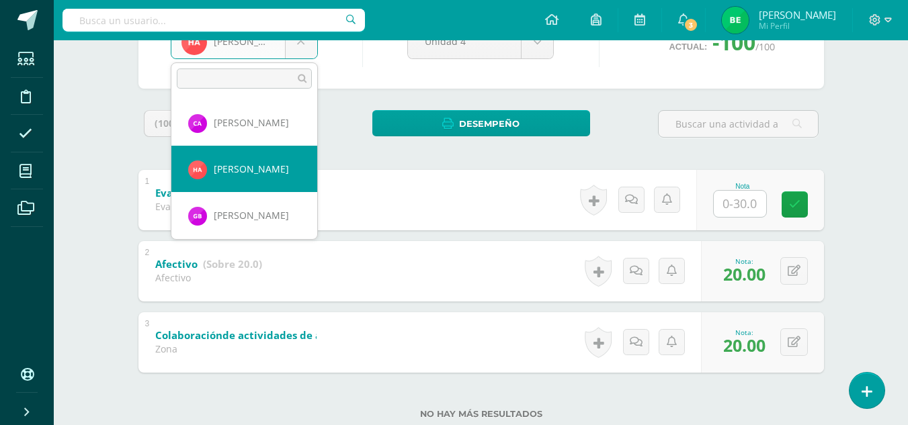
click at [300, 50] on body "Estudiantes Disciplina Asistencia Mis cursos Archivos Soporte Ayuda Reportar un…" at bounding box center [454, 149] width 908 height 628
click at [253, 74] on input "text" at bounding box center [244, 79] width 135 height 20
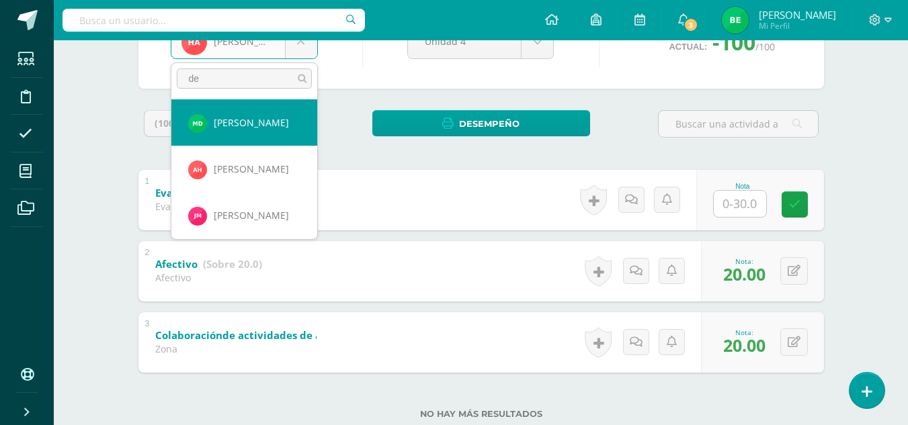
type input "d"
type input "mar"
select select "8692"
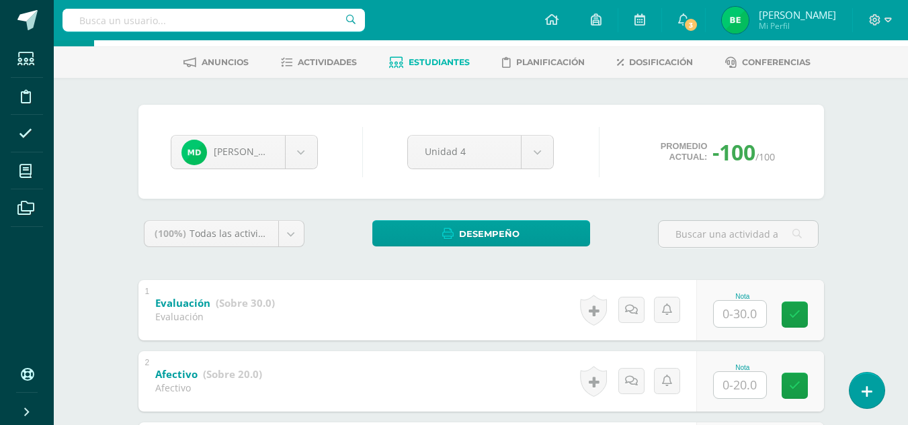
scroll to position [202, 0]
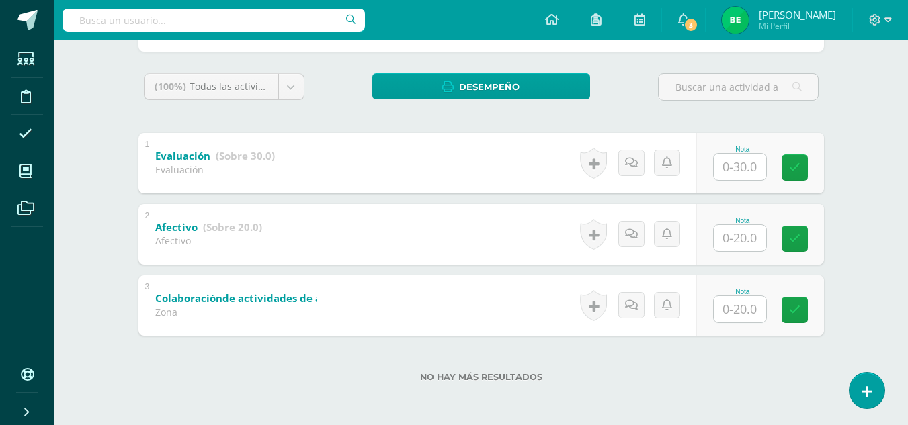
click at [732, 312] on input "text" at bounding box center [740, 309] width 52 height 26
type input "20"
click at [815, 305] on link at bounding box center [803, 309] width 27 height 27
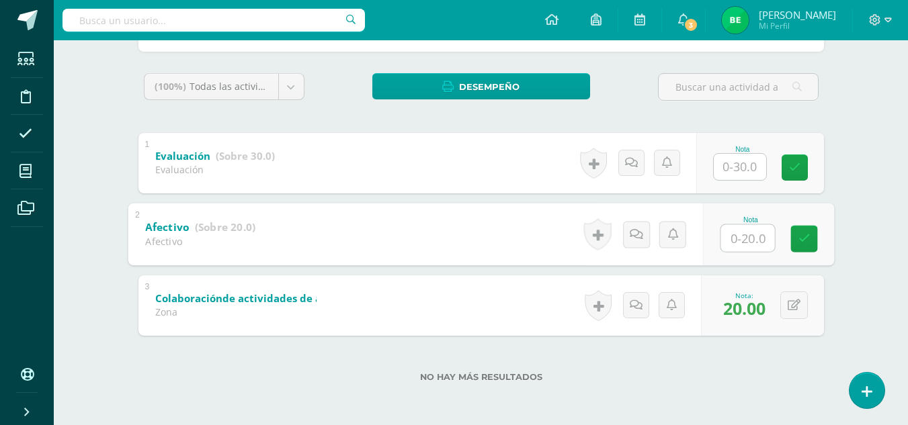
click at [742, 237] on input "text" at bounding box center [747, 237] width 54 height 27
type input "20"
click at [803, 241] on icon at bounding box center [804, 238] width 12 height 11
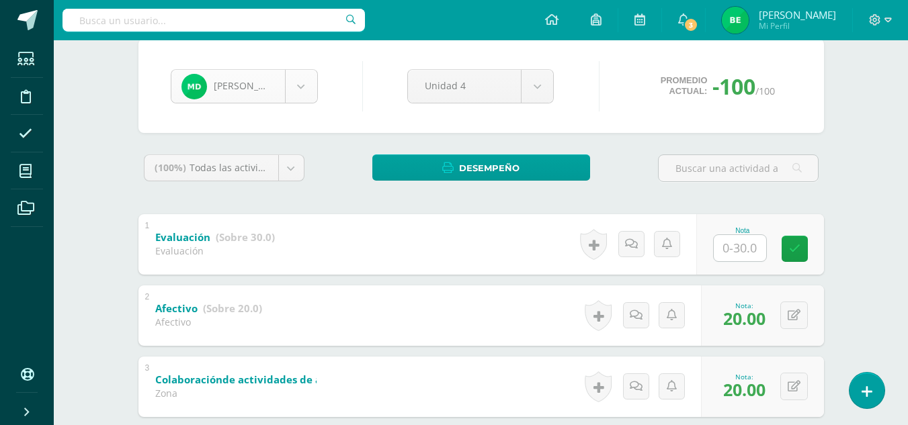
click at [303, 88] on body "Estudiantes Disciplina Asistencia Mis cursos Archivos Soporte Ayuda Reportar un…" at bounding box center [454, 193] width 908 height 628
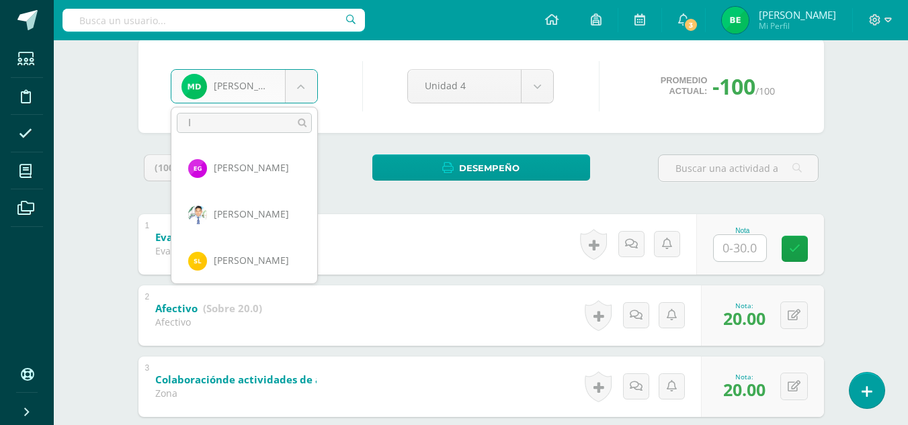
scroll to position [0, 0]
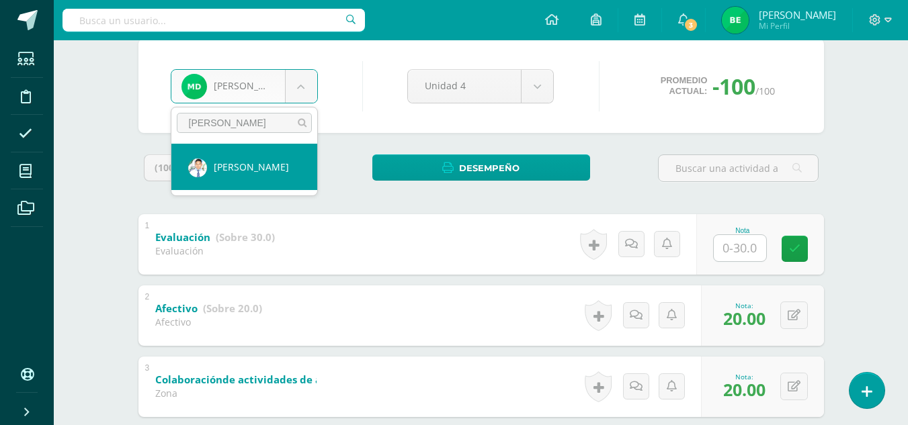
type input "[PERSON_NAME]"
select select "6842"
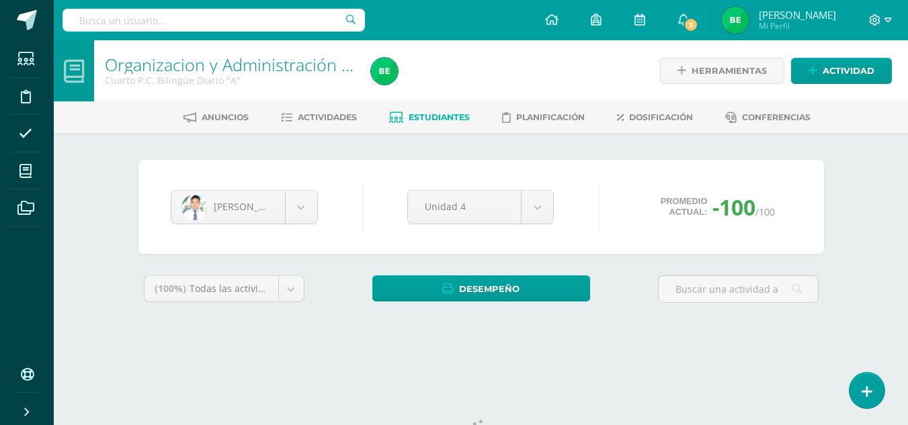
scroll to position [55, 0]
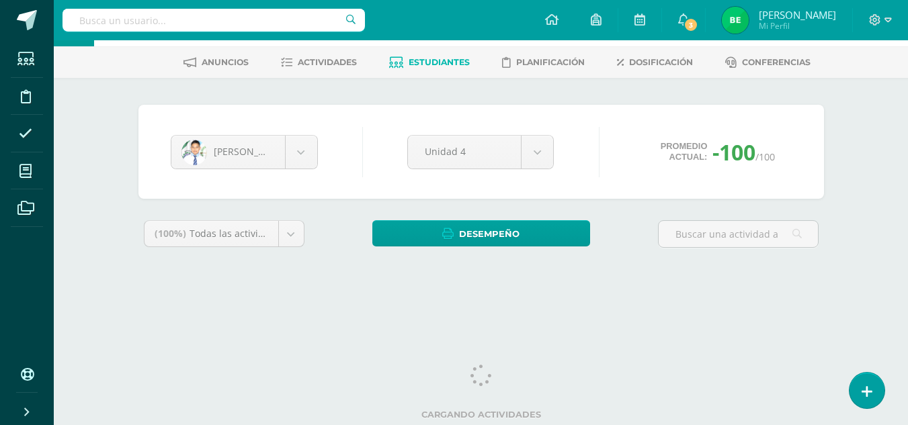
drag, startPoint x: 912, startPoint y: 183, endPoint x: 909, endPoint y: 245, distance: 61.2
click at [908, 245] on html "Estudiantes Disciplina Asistencia Mis cursos Archivos Soporte Ayuda Reportar un…" at bounding box center [454, 126] width 908 height 362
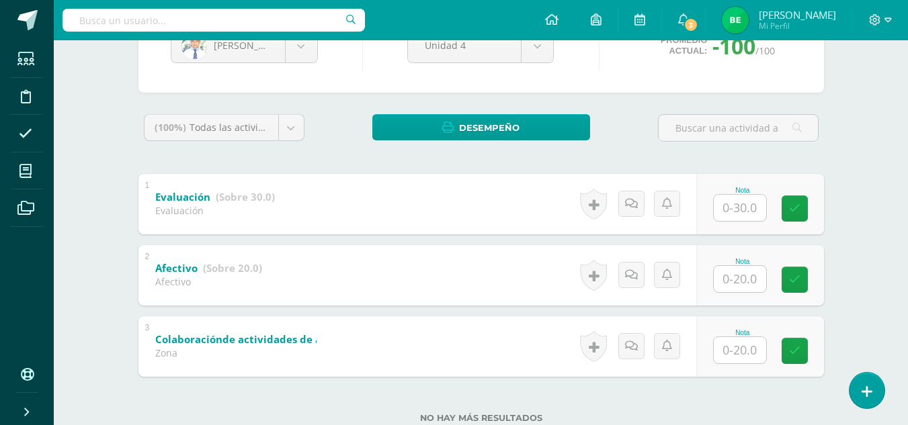
scroll to position [169, 0]
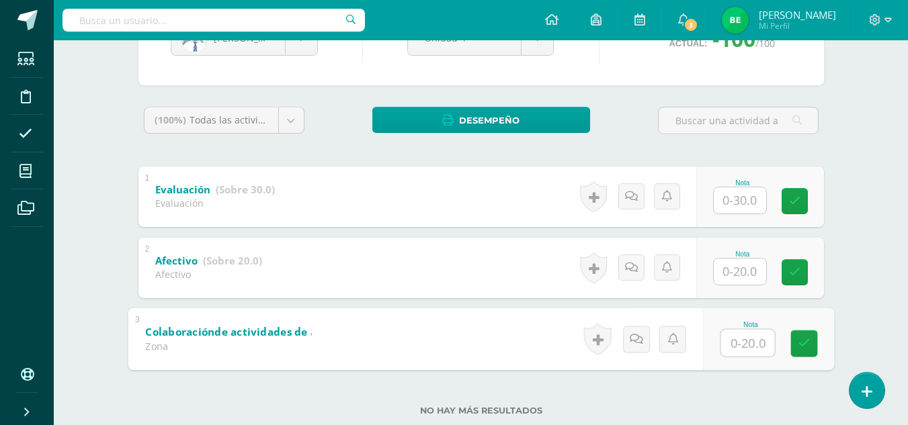
click at [755, 335] on input "text" at bounding box center [747, 342] width 54 height 27
type input "20"
click at [805, 353] on link at bounding box center [803, 343] width 27 height 27
click at [751, 271] on input "text" at bounding box center [740, 272] width 52 height 26
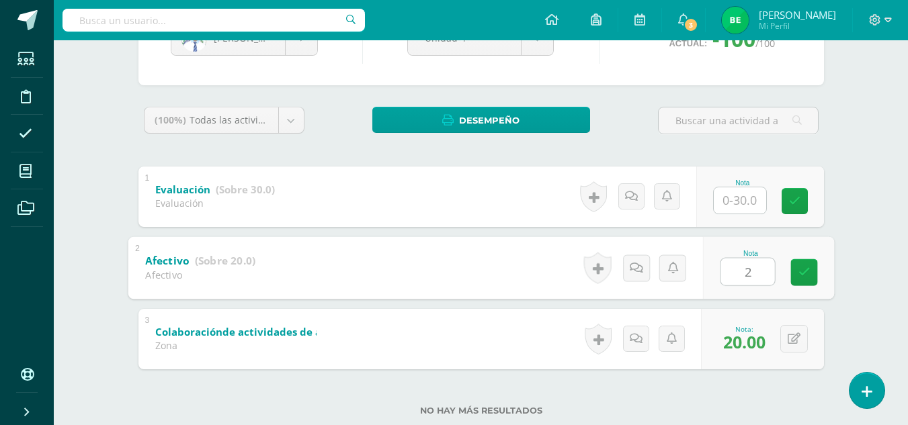
type input "20"
click at [800, 264] on link at bounding box center [803, 272] width 27 height 27
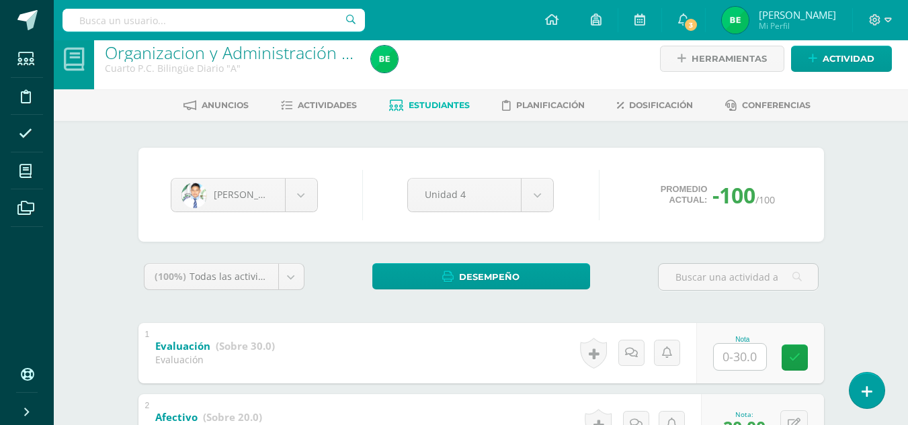
scroll to position [13, 0]
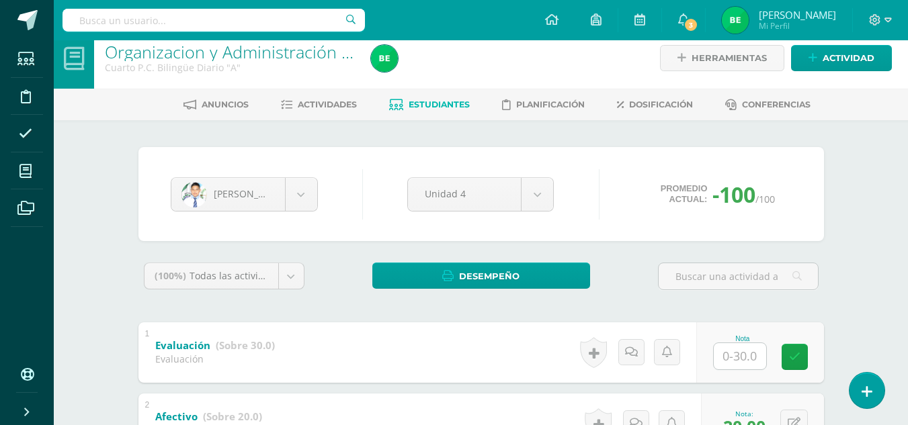
click at [410, 103] on span "Estudiantes" at bounding box center [439, 104] width 61 height 10
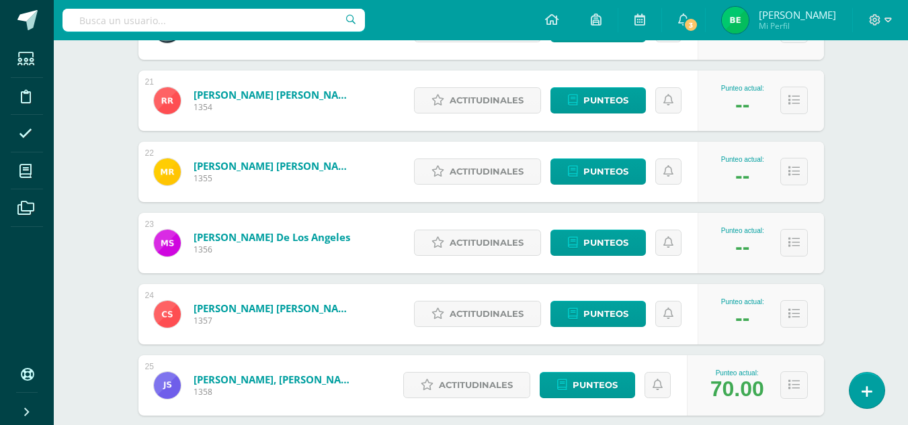
scroll to position [1650, 0]
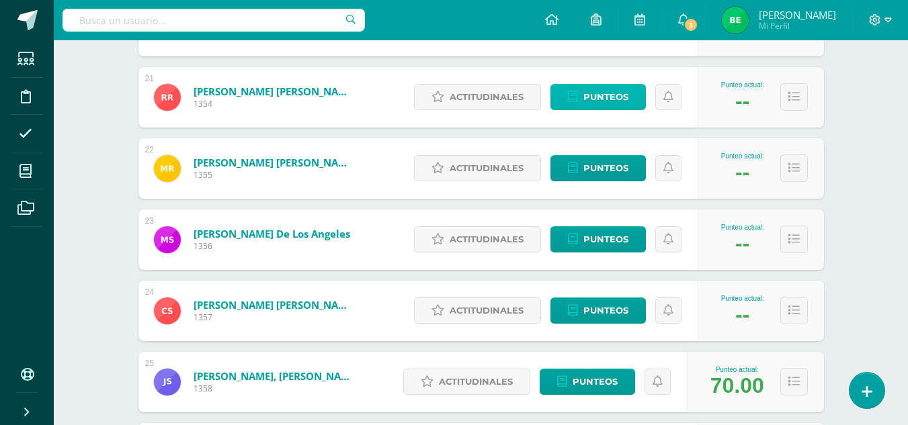
click at [587, 98] on span "Punteos" at bounding box center [605, 97] width 45 height 25
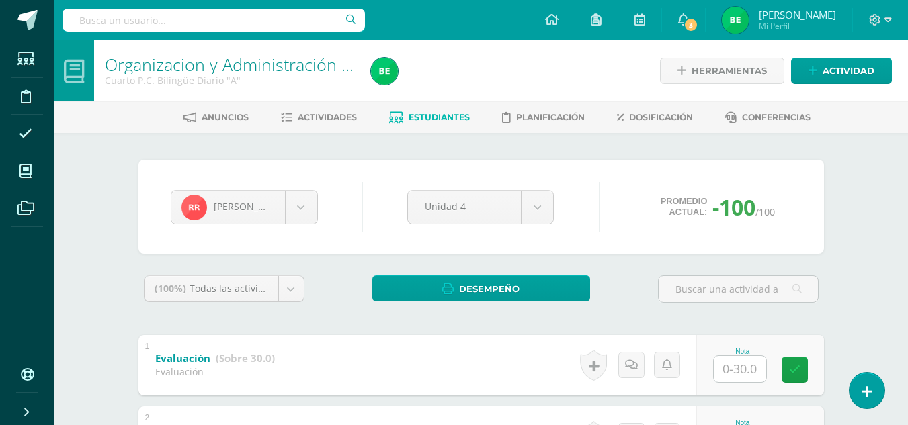
scroll to position [202, 0]
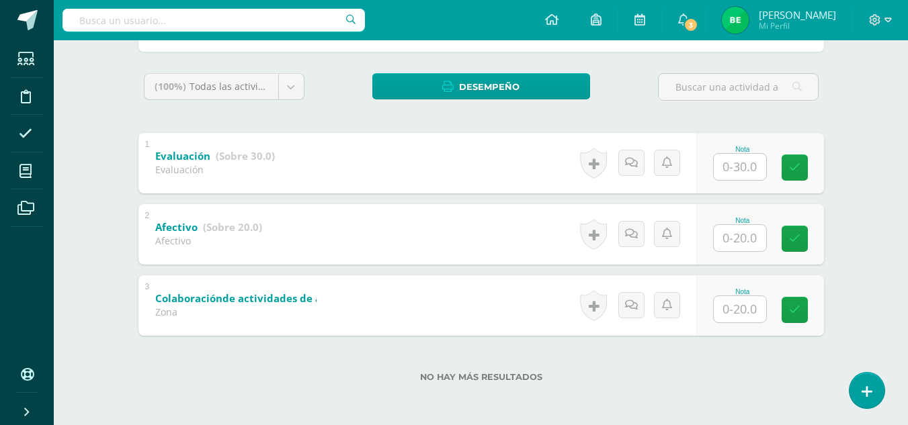
click at [740, 231] on input "text" at bounding box center [740, 238] width 52 height 26
type input "20"
click at [806, 237] on icon at bounding box center [804, 238] width 12 height 11
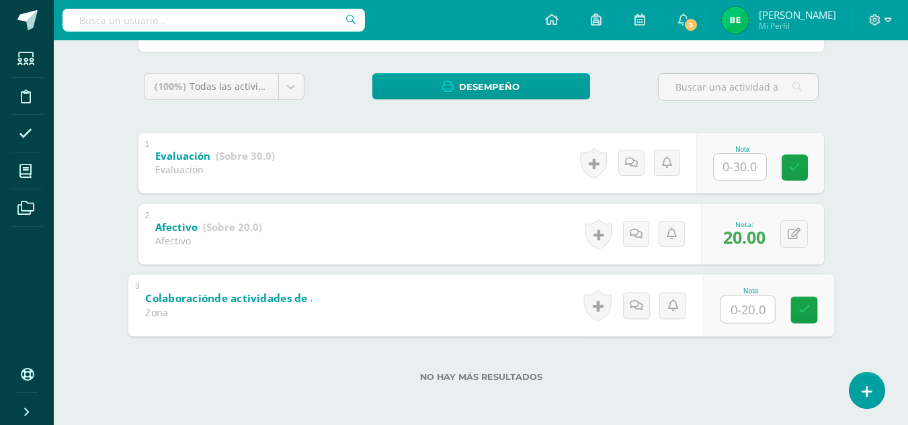
click at [747, 310] on input "text" at bounding box center [747, 309] width 54 height 27
type input "20"
click at [804, 313] on icon at bounding box center [804, 309] width 12 height 11
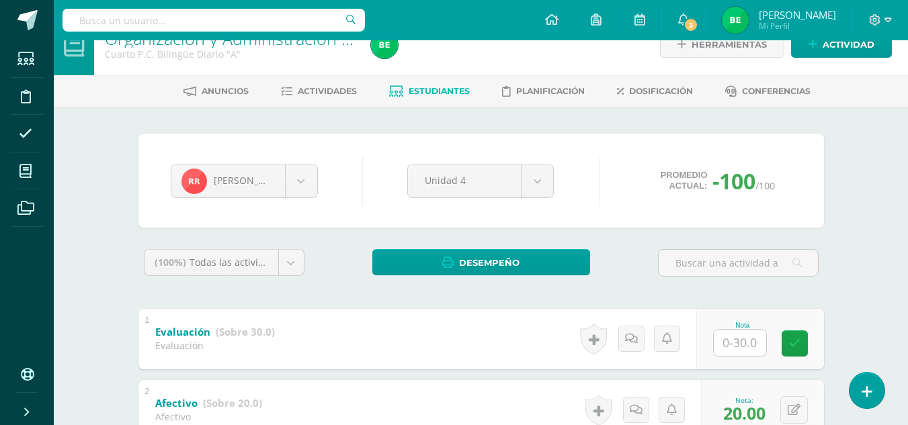
scroll to position [22, 0]
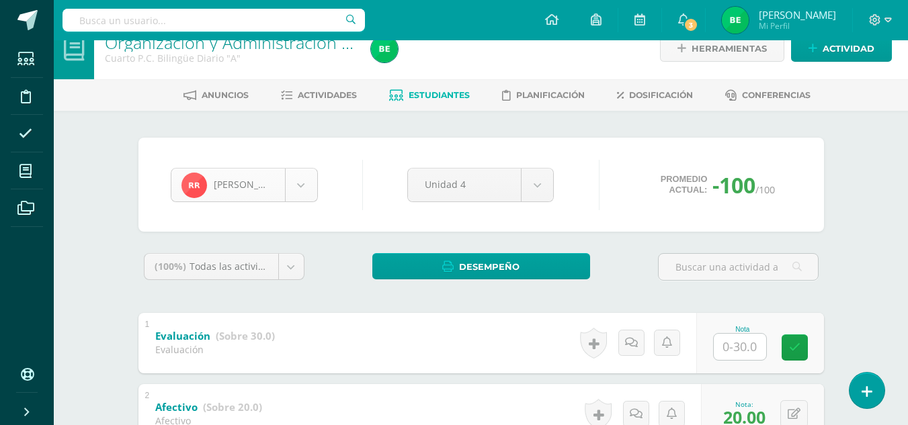
click at [302, 194] on body "Estudiantes Disciplina Asistencia Mis cursos Archivos Soporte Ayuda Reportar un…" at bounding box center [454, 292] width 908 height 628
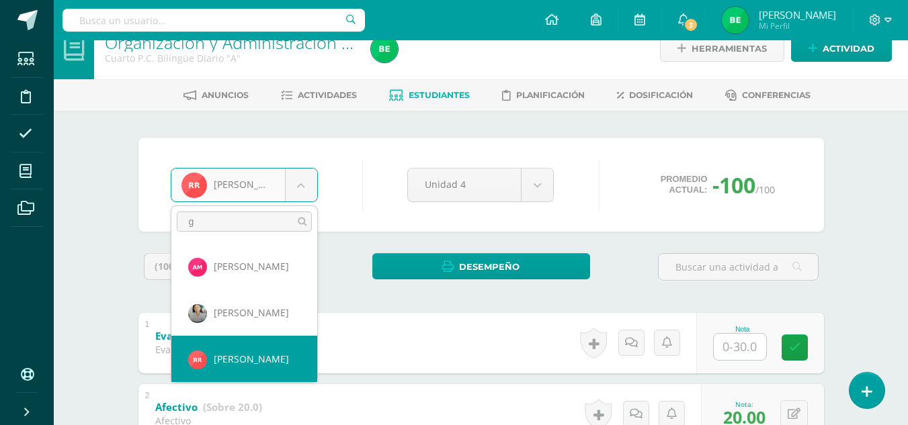
scroll to position [0, 0]
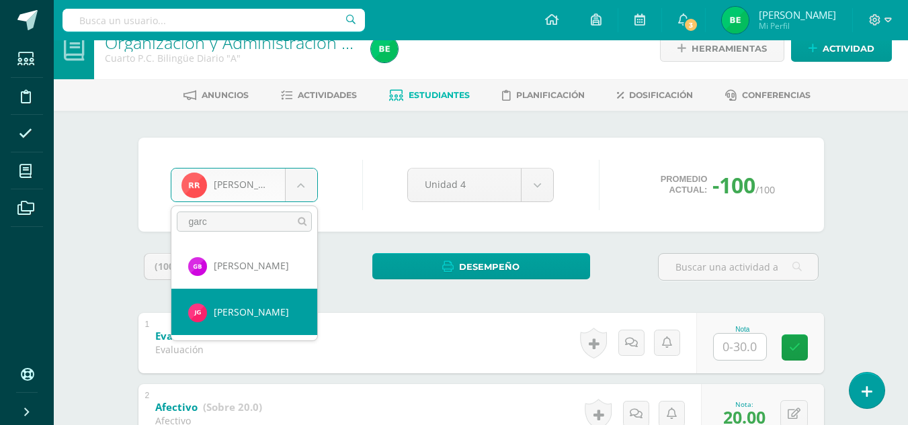
type input "garc"
select select "8693"
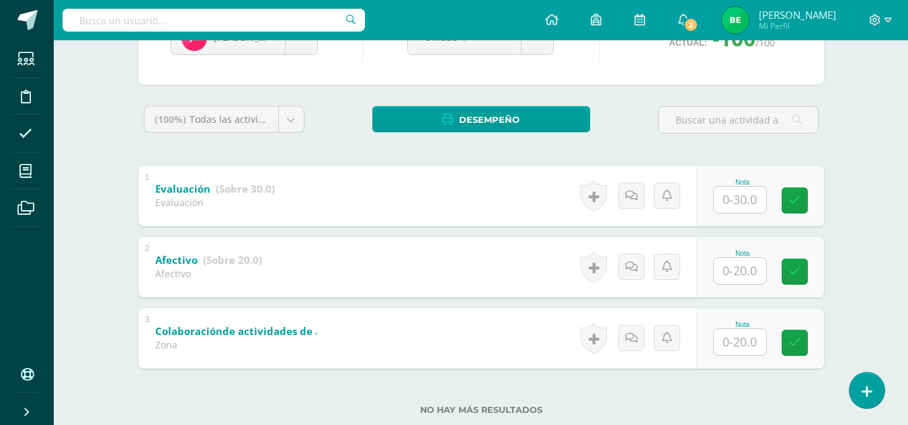
scroll to position [174, 0]
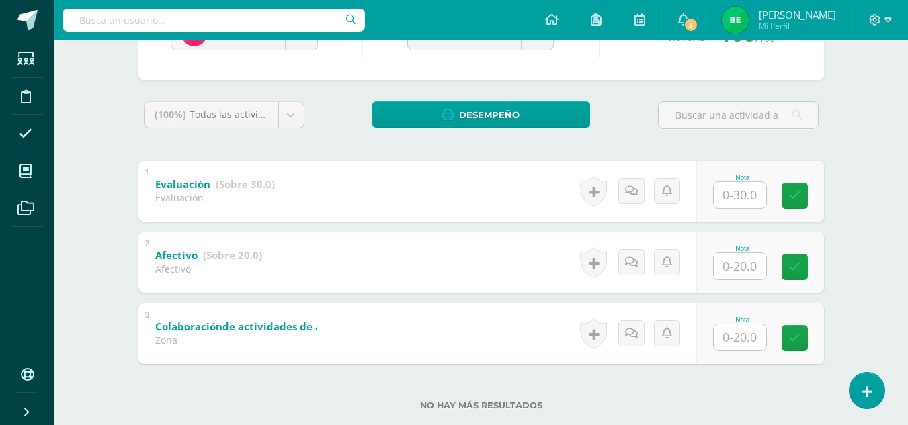
click at [744, 343] on input "text" at bounding box center [740, 338] width 52 height 26
click at [800, 339] on icon at bounding box center [804, 338] width 12 height 11
type input "20"
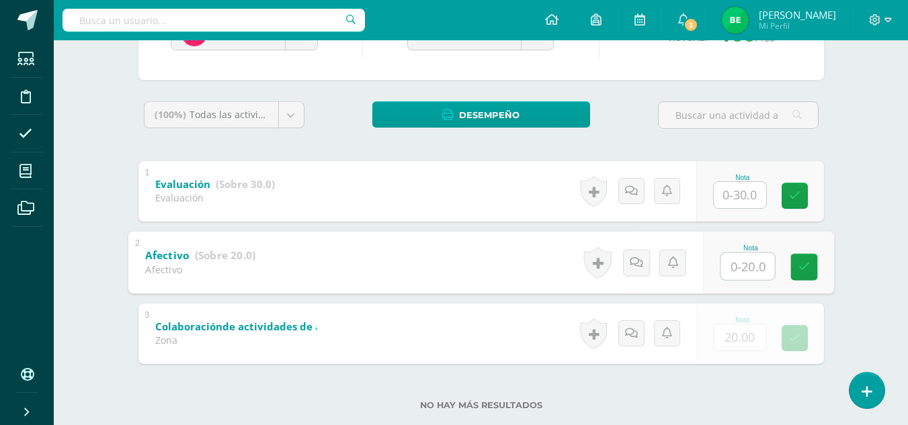
click at [739, 263] on input "text" at bounding box center [747, 266] width 54 height 27
type input "20"
click at [805, 269] on icon at bounding box center [804, 266] width 12 height 11
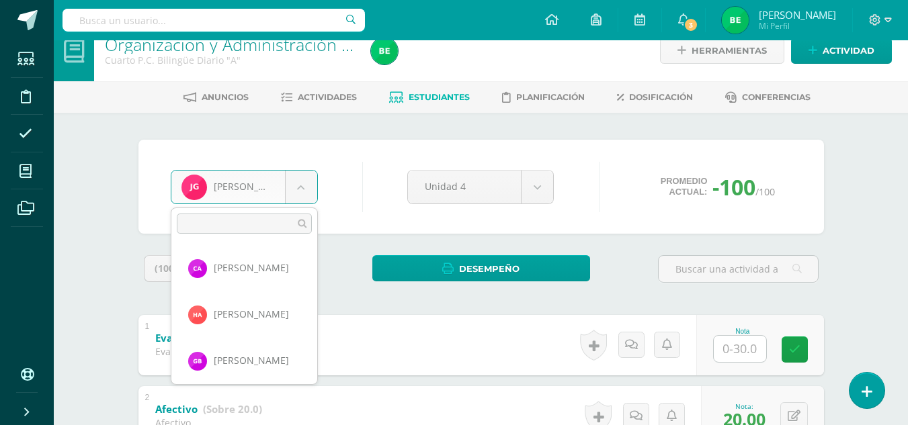
scroll to position [231, 0]
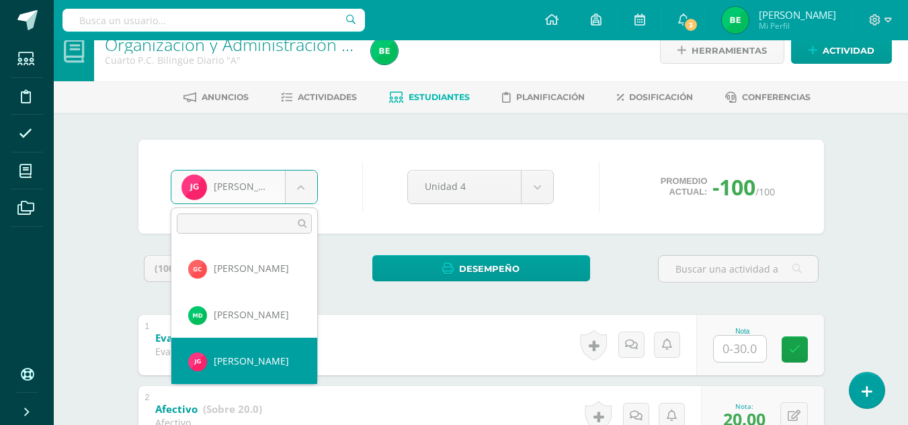
click at [303, 189] on body "Estudiantes Disciplina Asistencia Mis cursos Archivos Soporte Ayuda Reportar un…" at bounding box center [454, 294] width 908 height 628
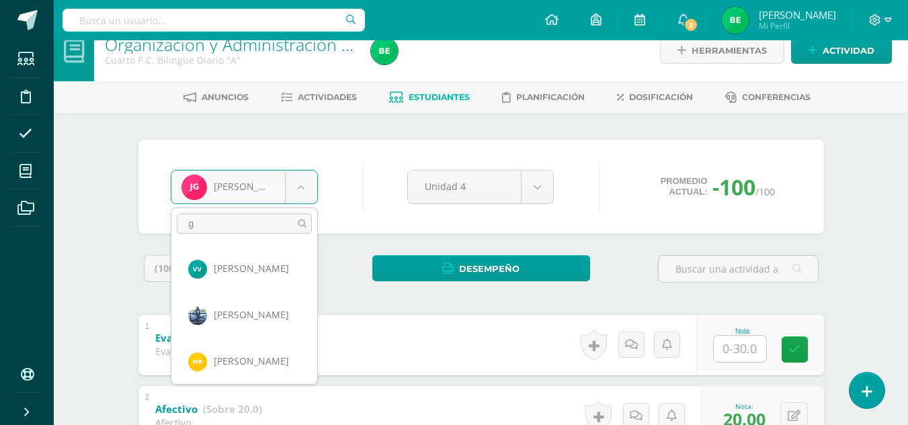
scroll to position [0, 0]
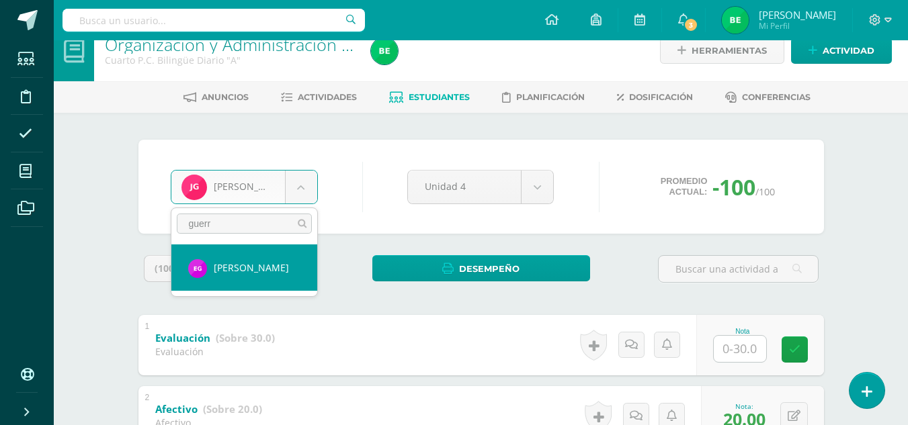
type input "guerr"
select select "8695"
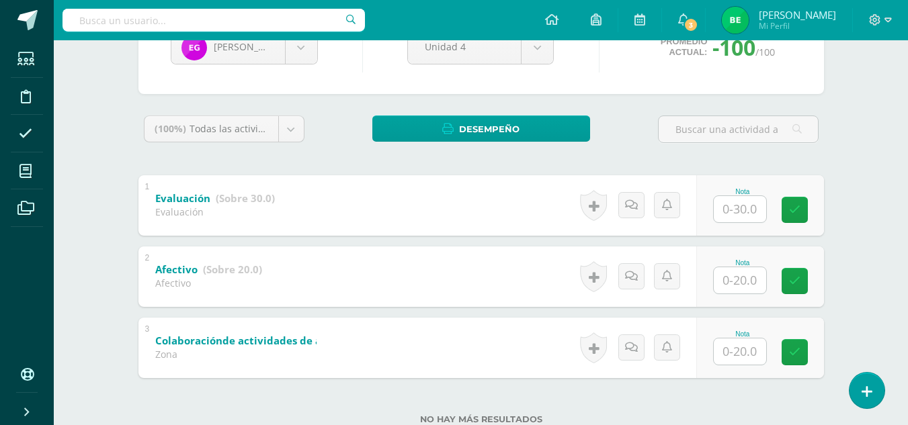
scroll to position [162, 0]
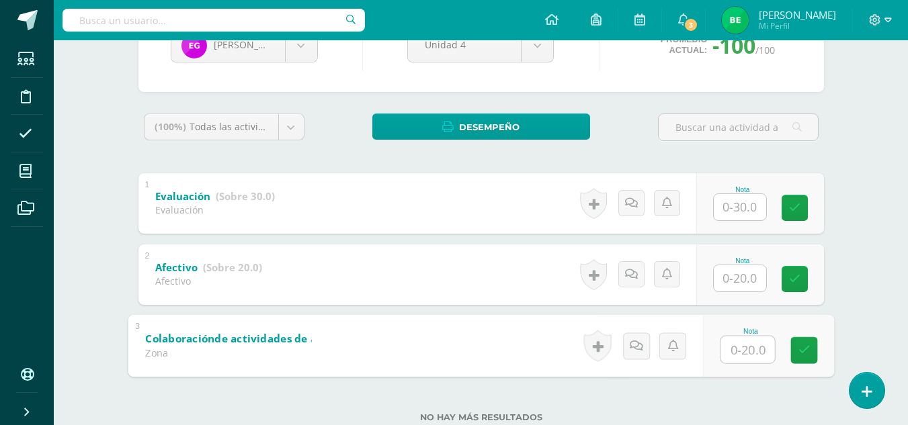
click at [756, 336] on input "text" at bounding box center [747, 349] width 54 height 27
click at [804, 350] on icon at bounding box center [804, 350] width 12 height 11
type input "20"
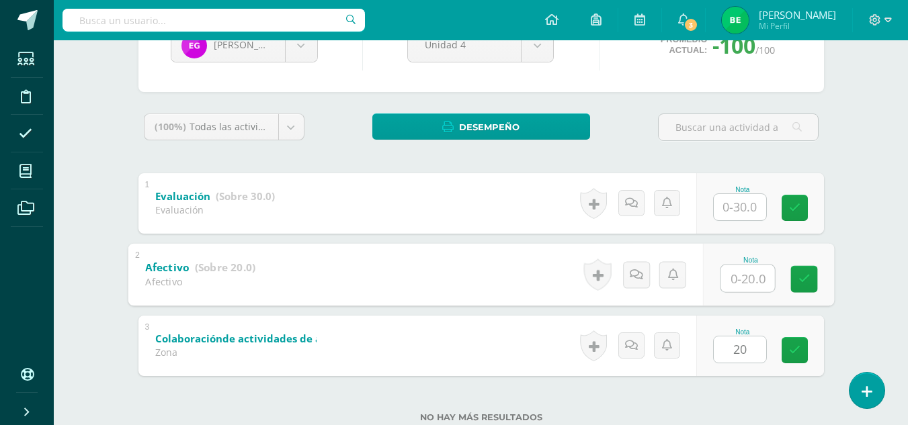
click at [726, 272] on input "text" at bounding box center [747, 278] width 54 height 27
type input "20"
click at [817, 278] on link at bounding box center [803, 278] width 27 height 27
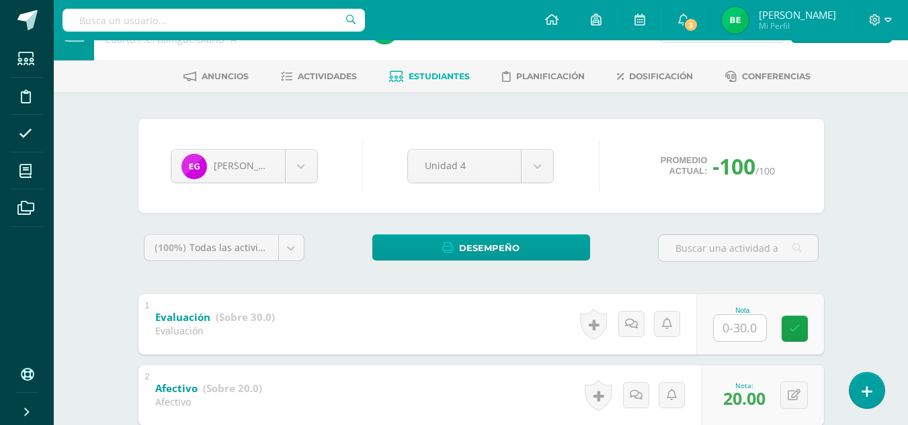
scroll to position [0, 0]
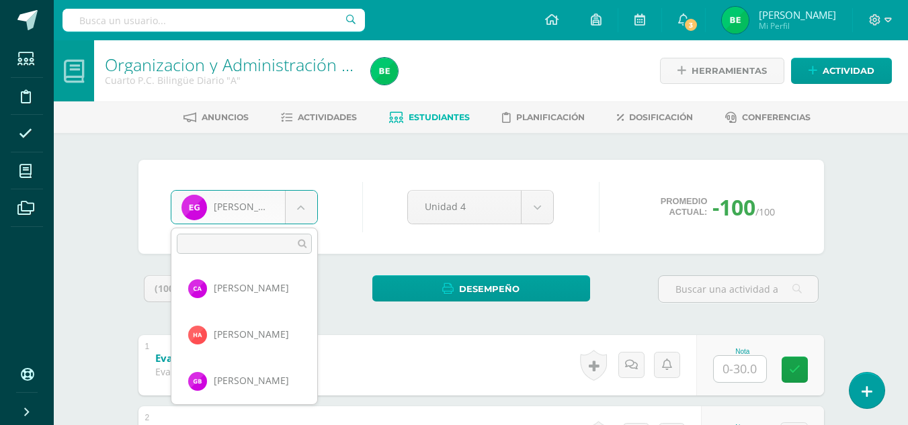
click at [303, 214] on body "Estudiantes Disciplina Asistencia Mis cursos Archivos Soporte Ayuda Reportar un…" at bounding box center [454, 314] width 908 height 628
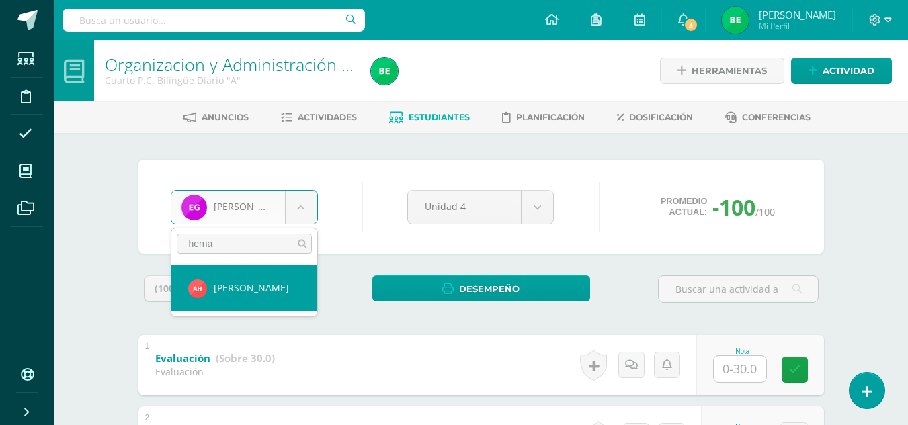
type input "herna"
select select "8697"
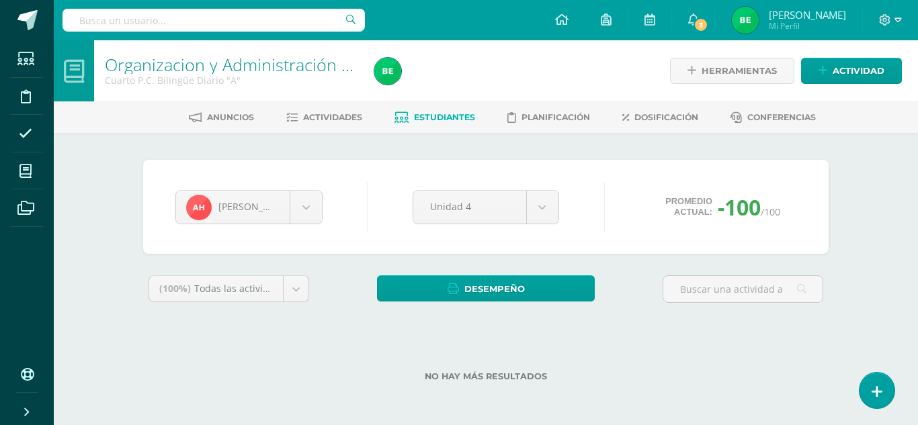
click at [620, 357] on div "No hay más resultados" at bounding box center [485, 366] width 685 height 62
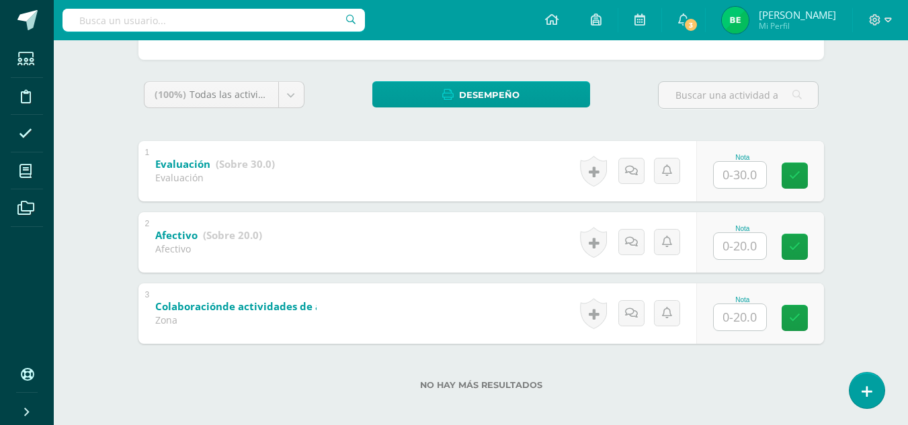
scroll to position [196, 0]
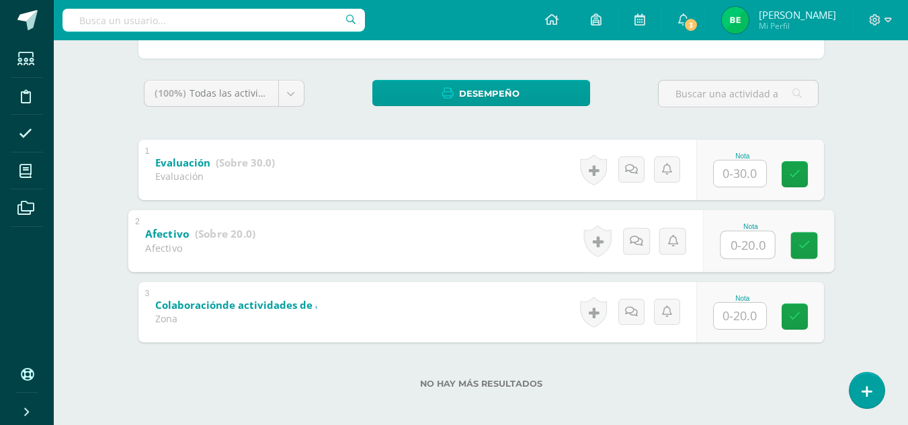
click at [734, 244] on input "text" at bounding box center [747, 244] width 54 height 27
type input "20"
click at [798, 249] on icon at bounding box center [804, 245] width 12 height 11
click at [741, 318] on input "text" at bounding box center [740, 316] width 52 height 26
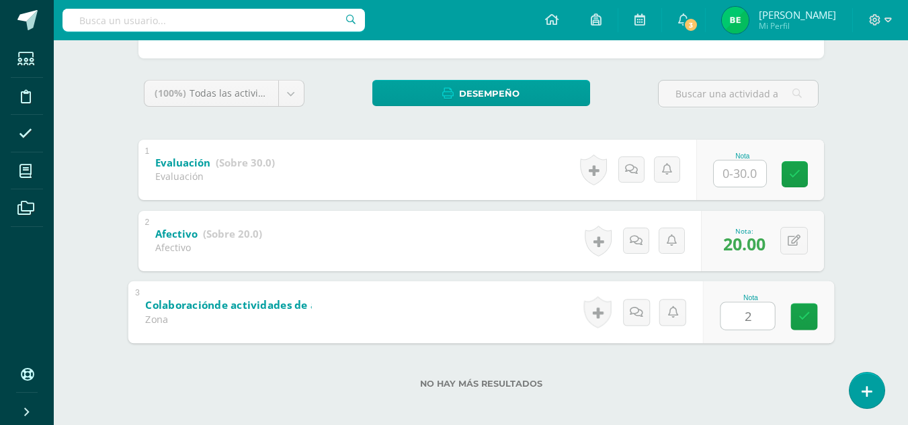
type input "20"
click at [803, 328] on link at bounding box center [803, 316] width 27 height 27
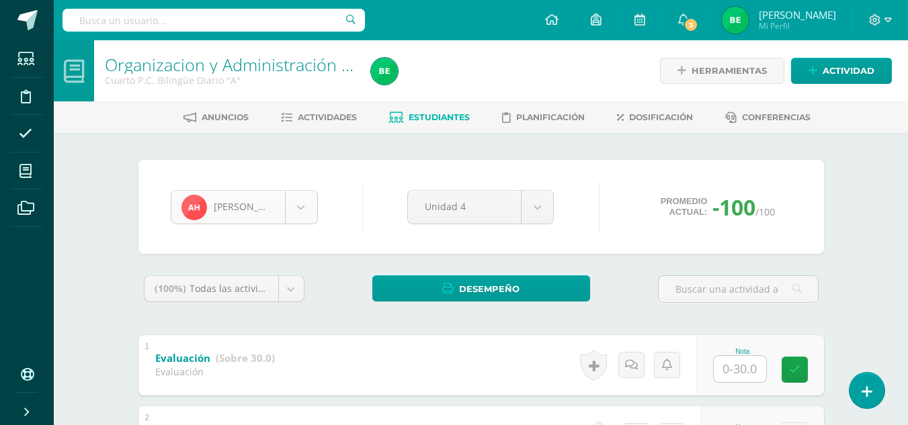
click at [291, 202] on body "Estudiantes Disciplina Asistencia Mis cursos Archivos Soporte Ayuda Reportar un…" at bounding box center [454, 314] width 908 height 628
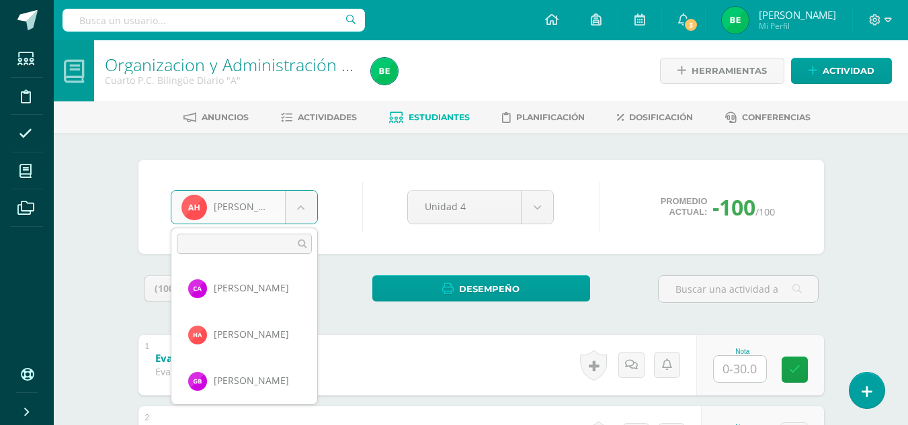
scroll to position [417, 0]
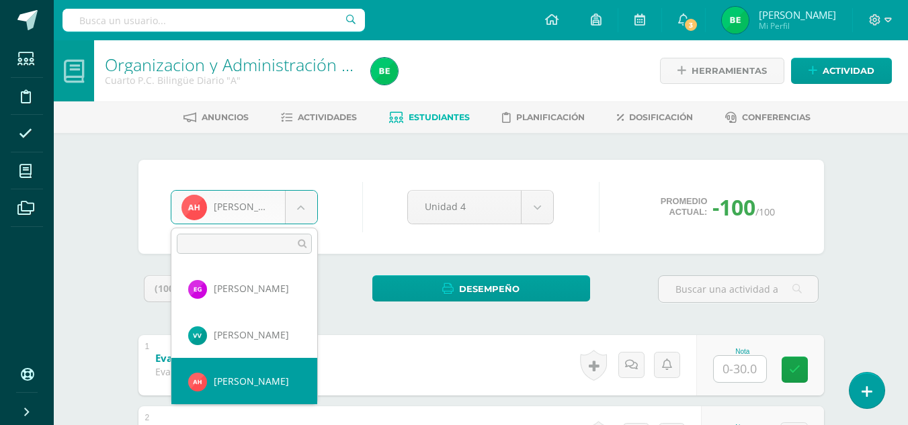
click at [384, 204] on body "Estudiantes Disciplina Asistencia Mis cursos Archivos Soporte Ayuda Reportar un…" at bounding box center [454, 314] width 908 height 628
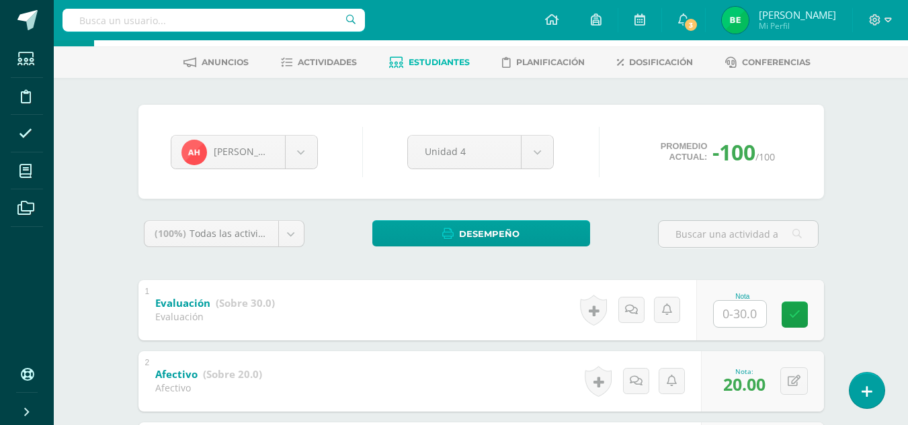
scroll to position [50, 0]
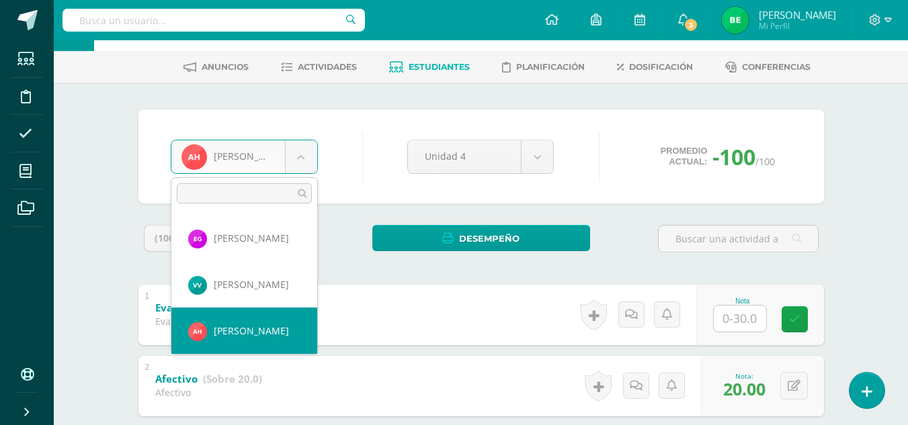
click at [298, 158] on body "Estudiantes Disciplina Asistencia Mis cursos Archivos Soporte Ayuda Reportar un…" at bounding box center [454, 264] width 908 height 628
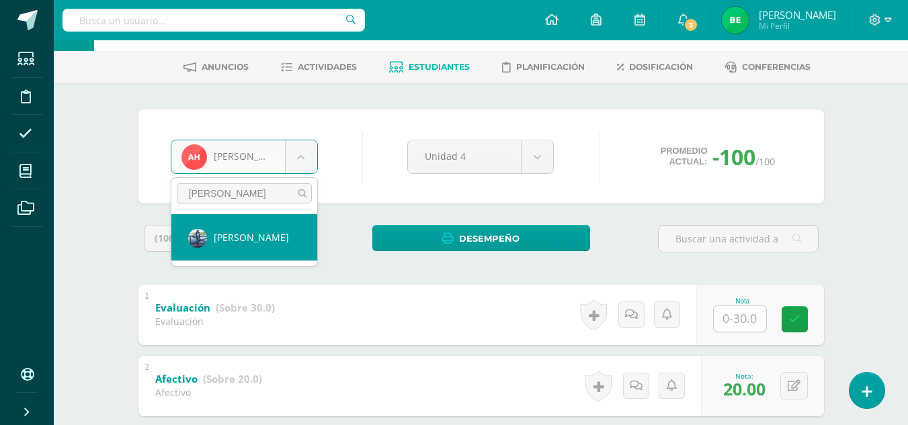
type input "mijangos"
select select "144"
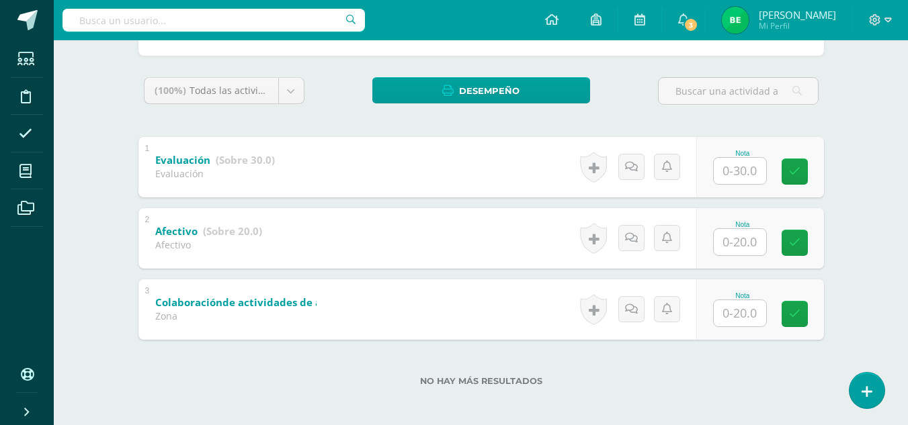
scroll to position [202, 0]
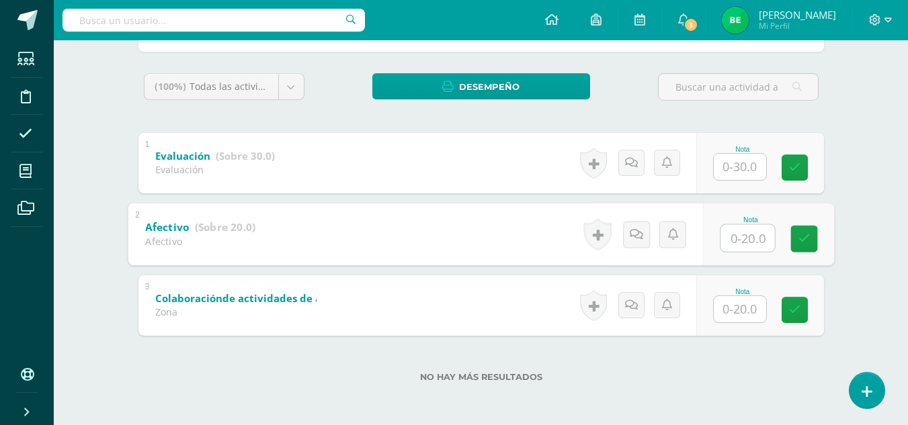
click at [731, 231] on input "text" at bounding box center [747, 237] width 54 height 27
type input "20"
click at [802, 237] on icon at bounding box center [804, 238] width 12 height 11
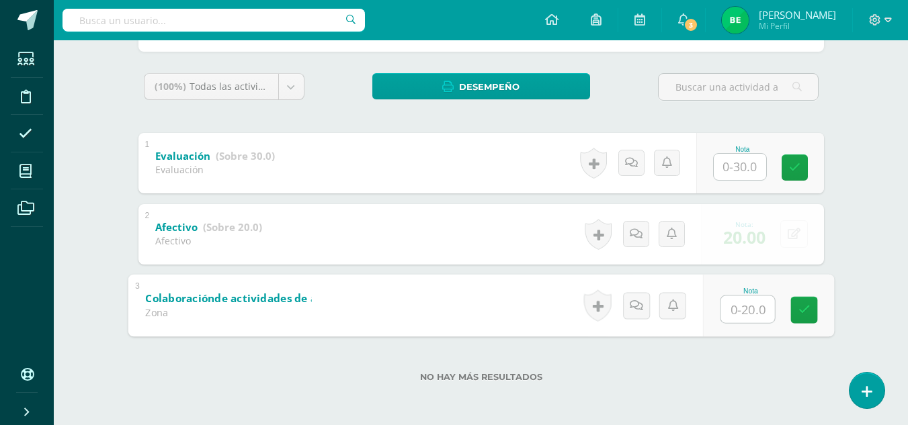
click at [730, 314] on input "text" at bounding box center [747, 309] width 54 height 27
type input "20"
click at [810, 314] on link at bounding box center [803, 309] width 27 height 27
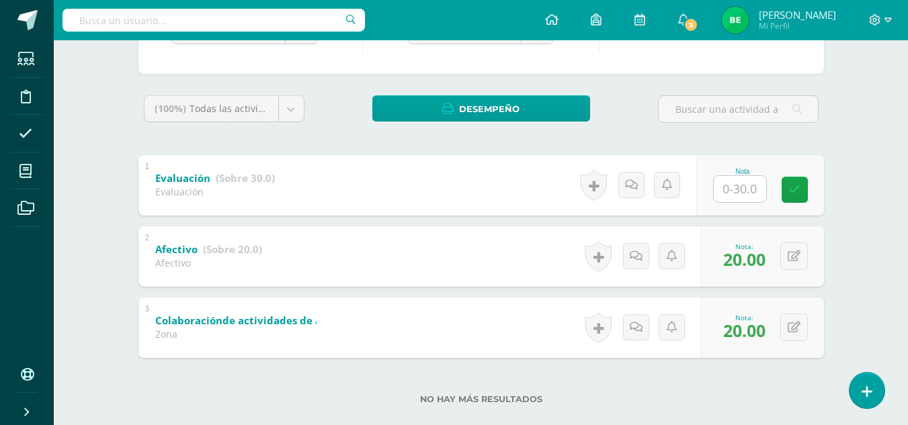
scroll to position [150, 0]
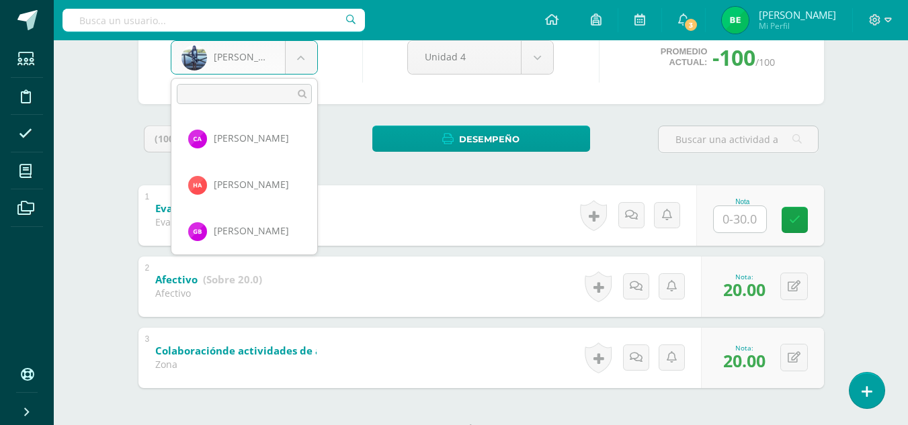
click at [304, 67] on body "Estudiantes Disciplina Asistencia Mis cursos Archivos Soporte Ayuda Reportar un…" at bounding box center [454, 164] width 908 height 628
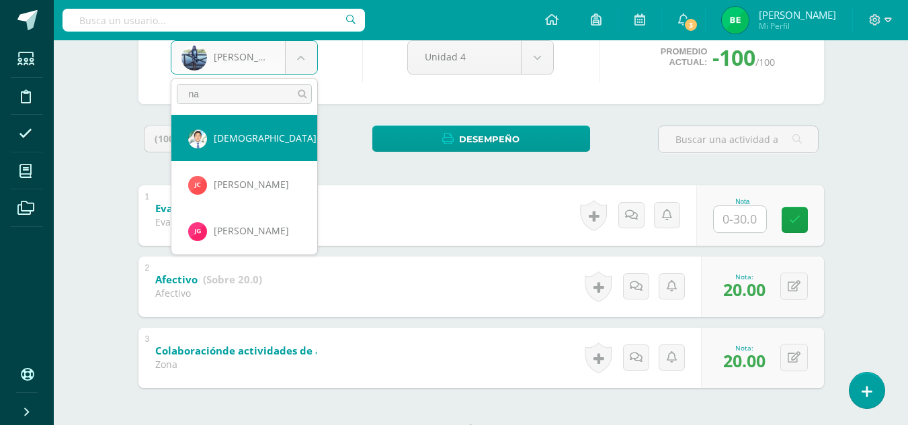
type input "na"
select select "6829"
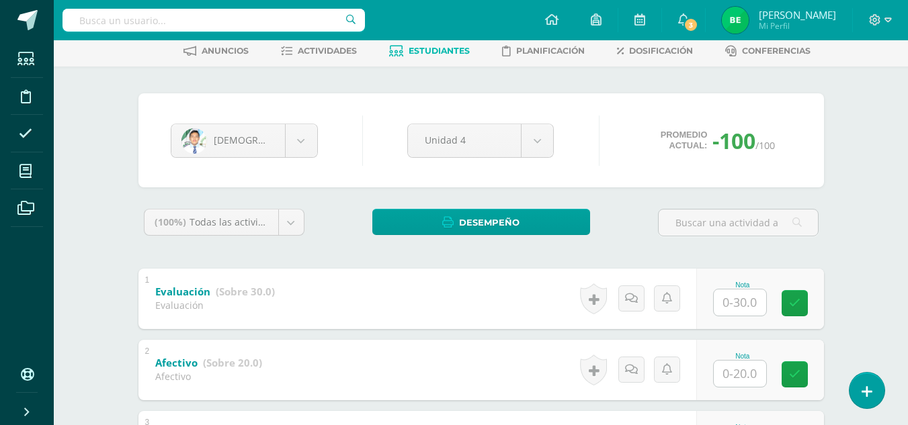
scroll to position [202, 0]
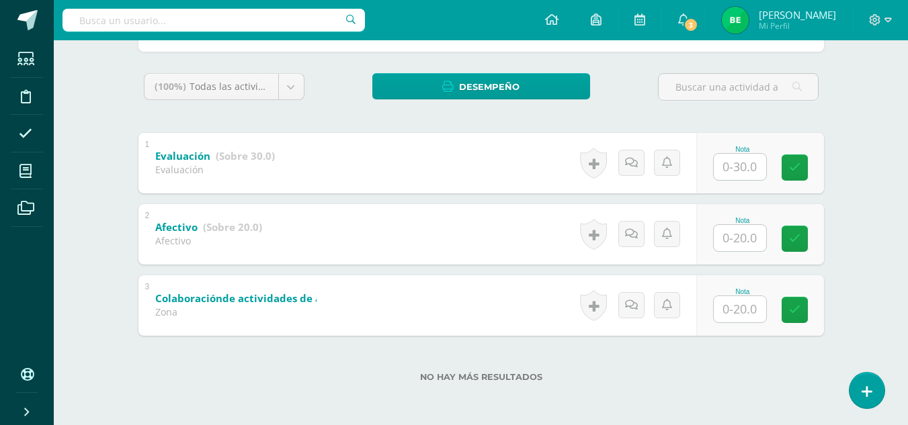
click at [733, 236] on input "text" at bounding box center [740, 238] width 52 height 26
type input "20"
click at [807, 243] on icon at bounding box center [804, 238] width 12 height 11
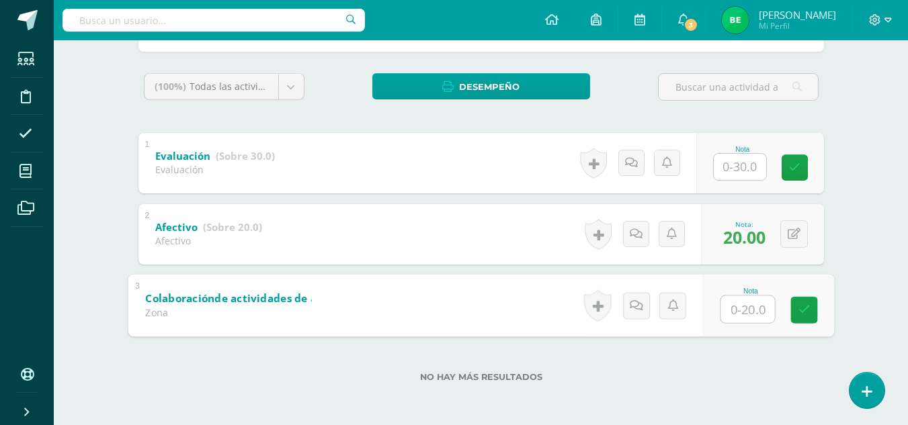
click at [732, 312] on input "text" at bounding box center [747, 309] width 54 height 27
type input "20"
click at [802, 310] on icon at bounding box center [804, 309] width 12 height 11
click at [868, 297] on div "Organizacion y Administración de Oficina Cuarto P.C. Bilingüe Diario "A" Herram…" at bounding box center [481, 131] width 854 height 587
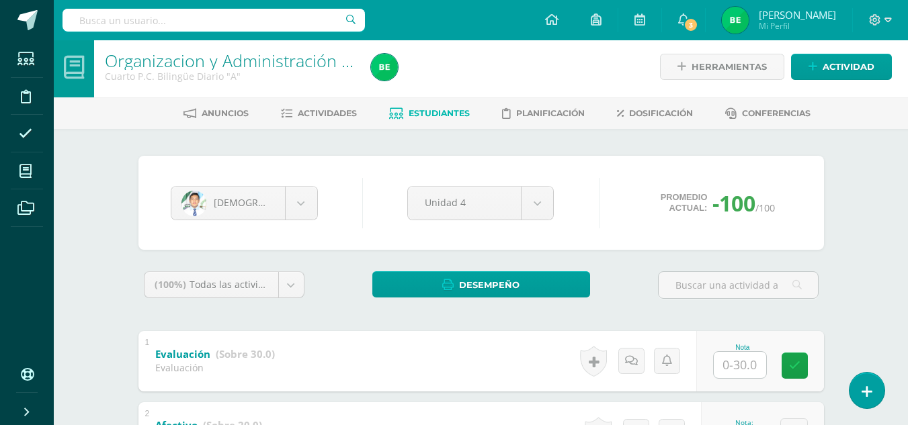
scroll to position [0, 0]
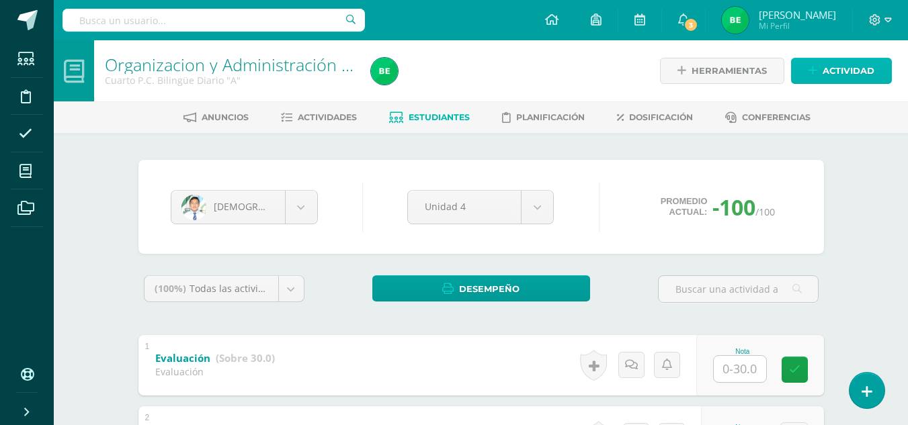
click at [841, 67] on span "Actividad" at bounding box center [848, 70] width 52 height 25
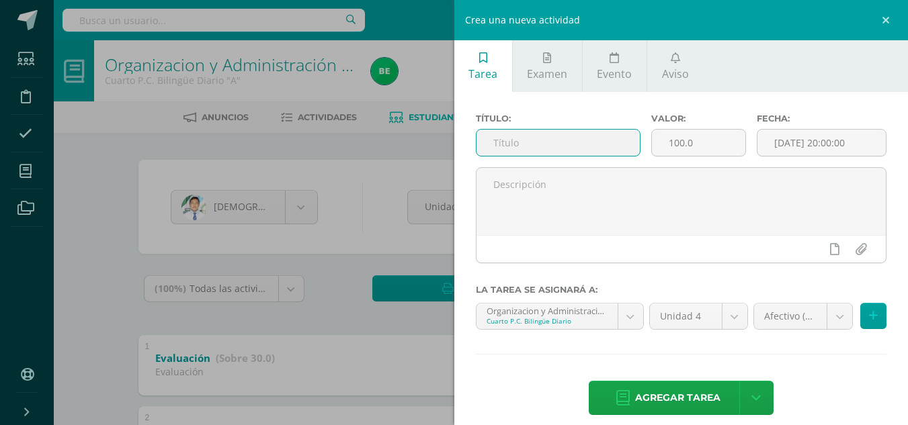
click at [572, 136] on input "text" at bounding box center [557, 143] width 163 height 26
type input "Separador"
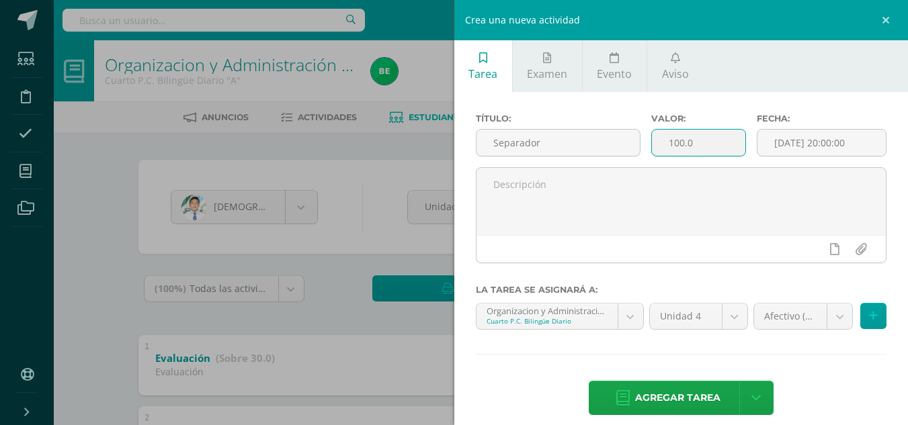
click at [680, 142] on input "100.0" at bounding box center [698, 143] width 93 height 26
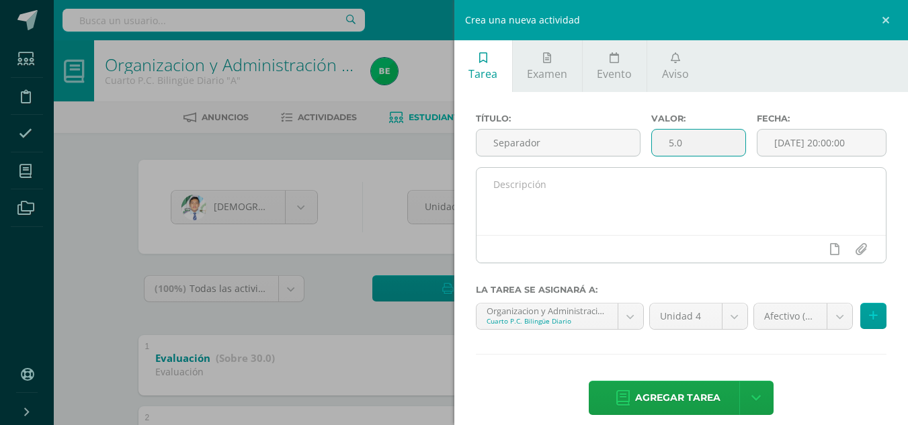
type input "5.0"
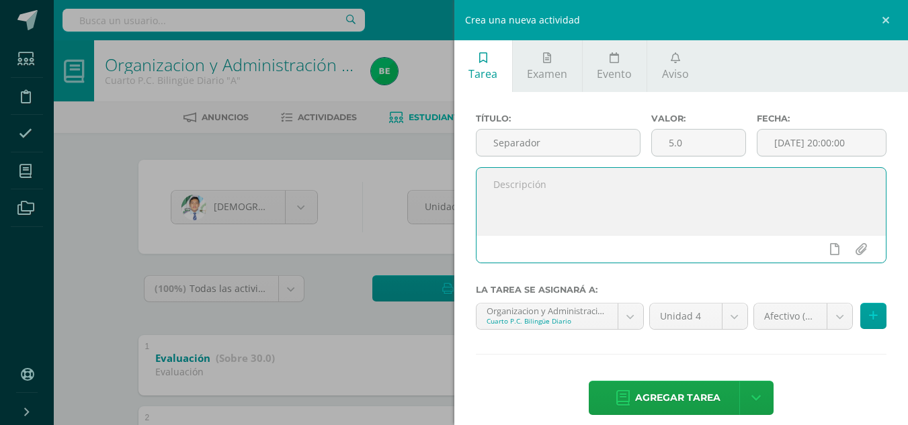
click at [523, 196] on textarea at bounding box center [681, 201] width 410 height 67
type textarea "Separador alusivo al 24 aniversario de Insar/Cristo Vive"
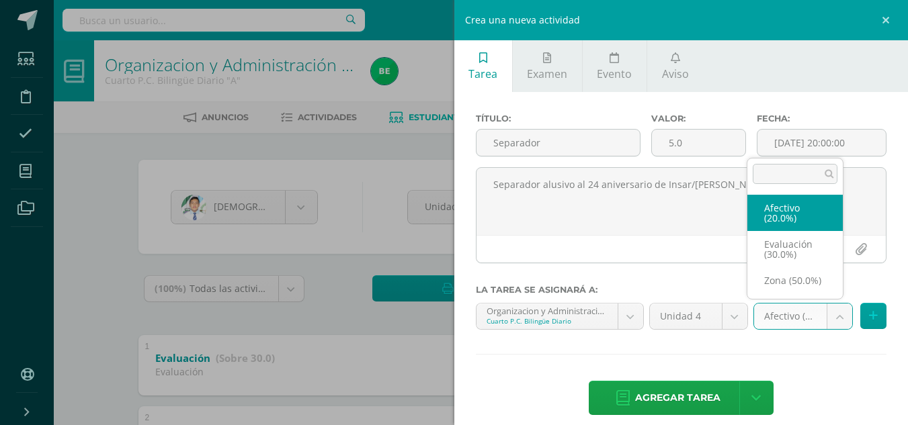
click at [785, 318] on body "Estudiantes Disciplina Asistencia Mis cursos Archivos Soporte Ayuda Reportar un…" at bounding box center [454, 314] width 908 height 628
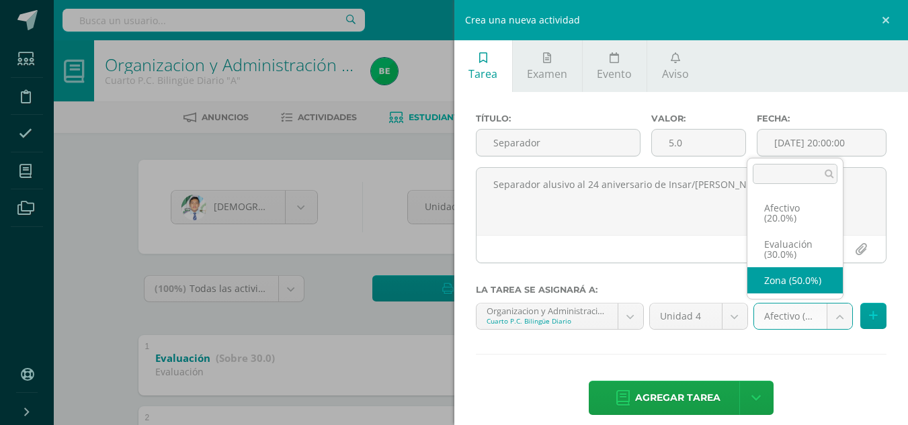
select select "83962"
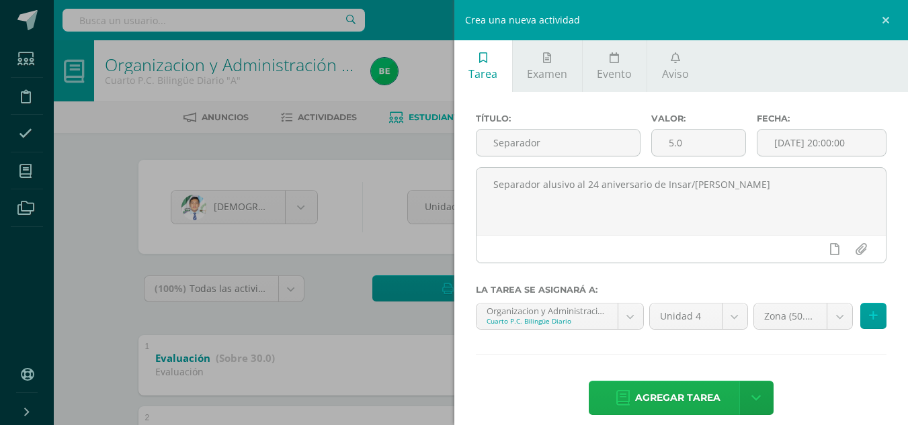
click at [661, 398] on span "Agregar tarea" at bounding box center [677, 398] width 85 height 33
